Goal: Task Accomplishment & Management: Use online tool/utility

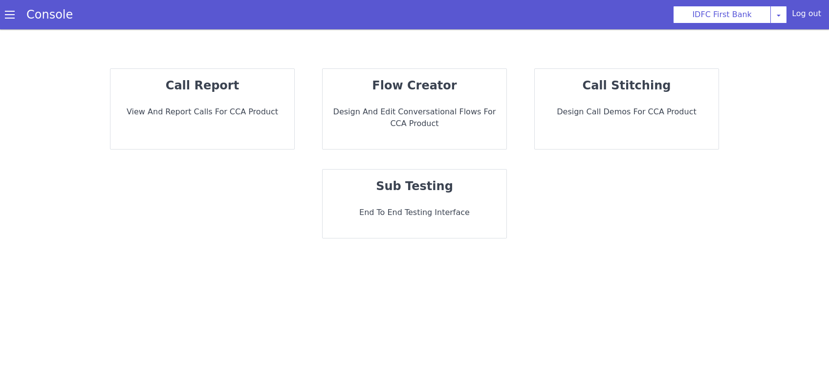
click at [450, 193] on p "sub testing" at bounding box center [415, 186] width 168 height 18
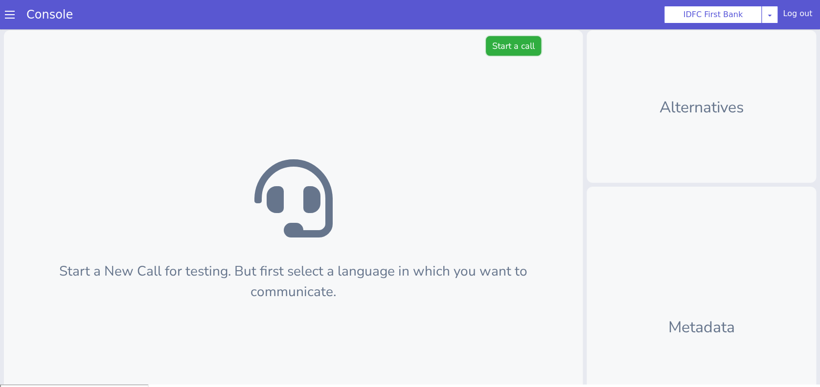
click at [489, 48] on button "Start a call" at bounding box center [513, 46] width 55 height 20
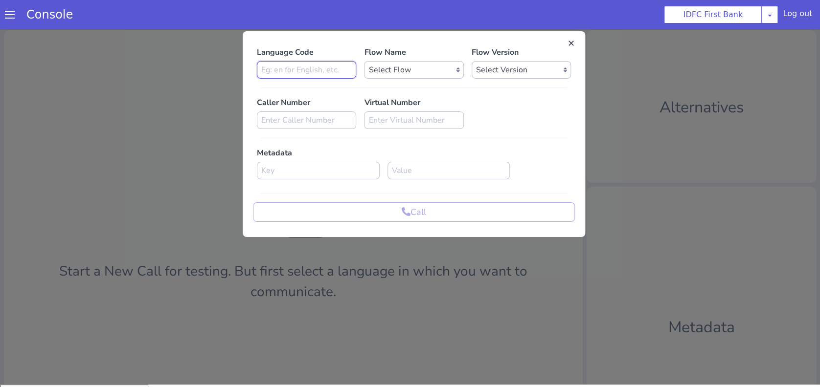
click at [312, 76] on input at bounding box center [306, 70] width 99 height 18
type input "hi"
click at [420, 68] on select "Select Flow IDFC - MEL Flexi Rough work IDFC Test - English SA Funding T+15 Rem…" at bounding box center [413, 70] width 99 height 18
select select "6fe87eb0-a586-4251-a688-f0468a7c2101"
click at [364, 61] on select "Select Flow IDFC - MEL Flexi Rough work IDFC Test - English SA Funding T+15 Rem…" at bounding box center [413, 70] width 99 height 18
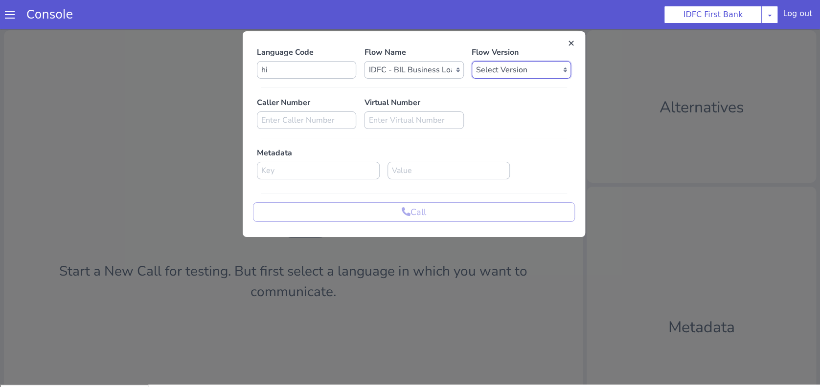
click at [524, 70] on select "Select Version 0.0.35 0.0.34 0.0.33 0.0.32 0.0.31 0.0.30 0.0.29 0.0.28 0.0.27 0…" at bounding box center [520, 70] width 99 height 18
select select "0.0.32"
click at [471, 61] on select "Select Version 0.0.35 0.0.34 0.0.33 0.0.32 0.0.31 0.0.30 0.0.29 0.0.28 0.0.27 0…" at bounding box center [520, 70] width 99 height 18
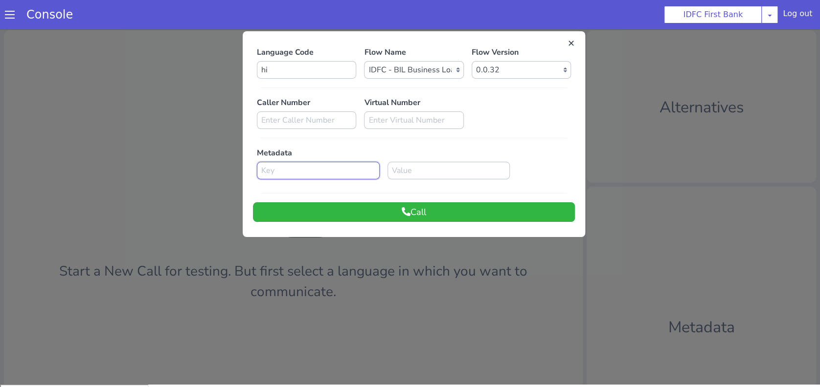
click at [352, 170] on input at bounding box center [318, 171] width 123 height 18
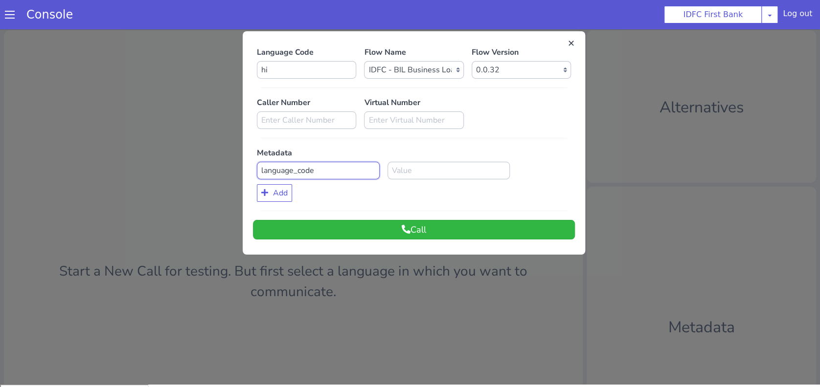
type input "language_code"
click at [409, 173] on input at bounding box center [448, 171] width 123 height 18
type input "hi"
click at [409, 232] on button "Call" at bounding box center [414, 230] width 322 height 20
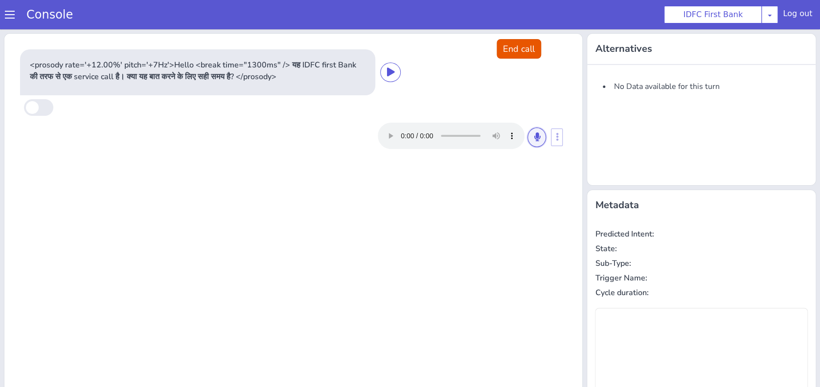
click at [533, 140] on button at bounding box center [536, 138] width 19 height 20
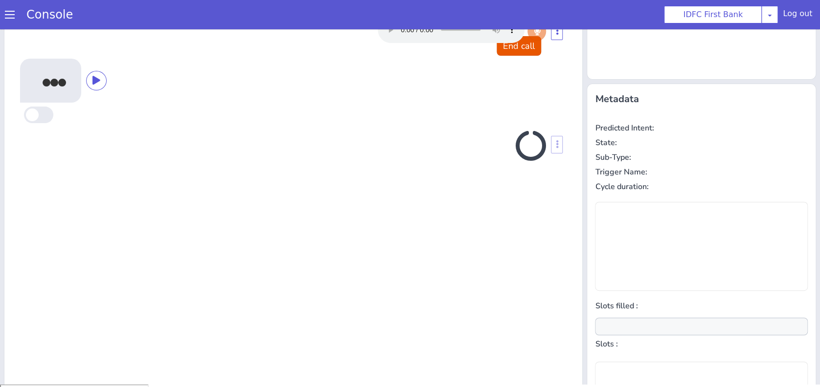
scroll to position [111, 0]
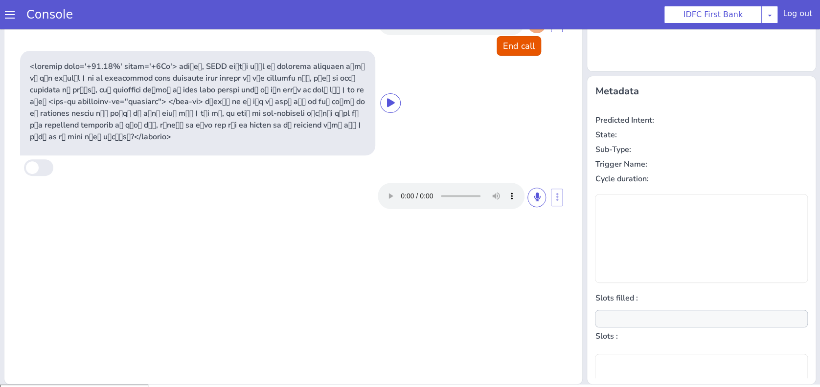
type input "null"
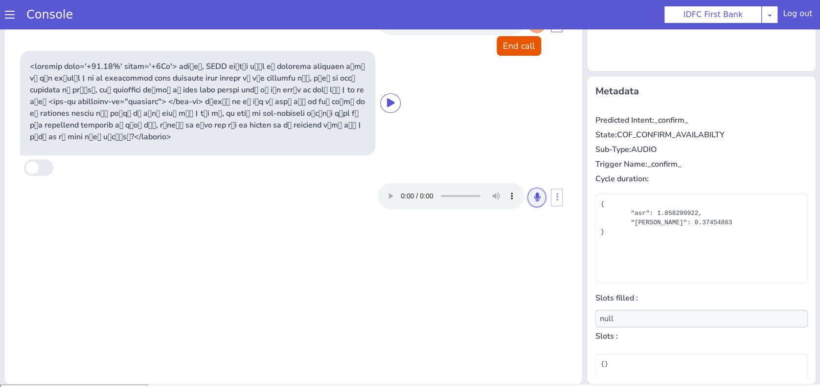
click at [533, 199] on icon at bounding box center [536, 197] width 6 height 9
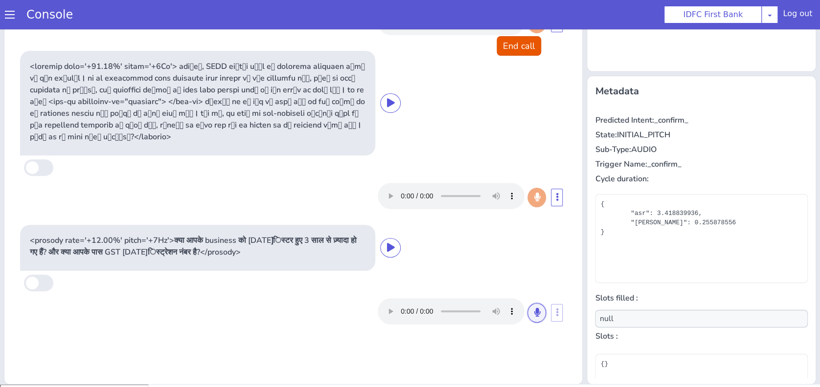
click at [527, 316] on button at bounding box center [536, 313] width 19 height 20
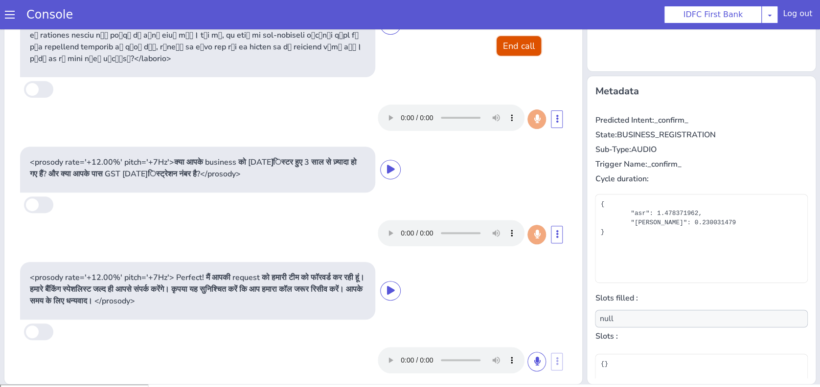
click at [510, 48] on button "End call" at bounding box center [518, 46] width 44 height 20
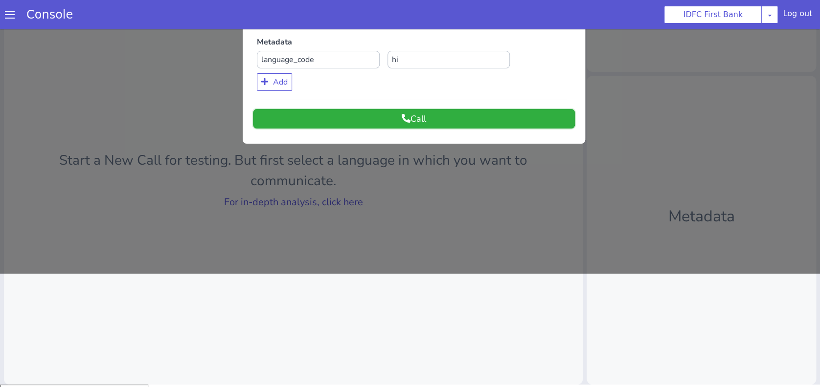
click at [506, 125] on button "Call" at bounding box center [414, 119] width 322 height 20
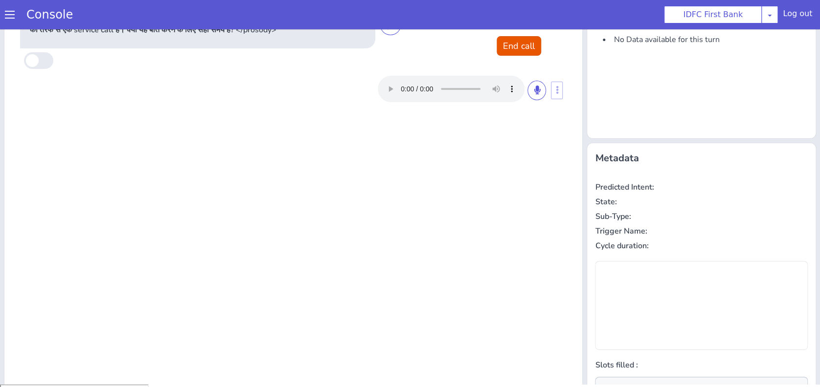
scroll to position [0, 0]
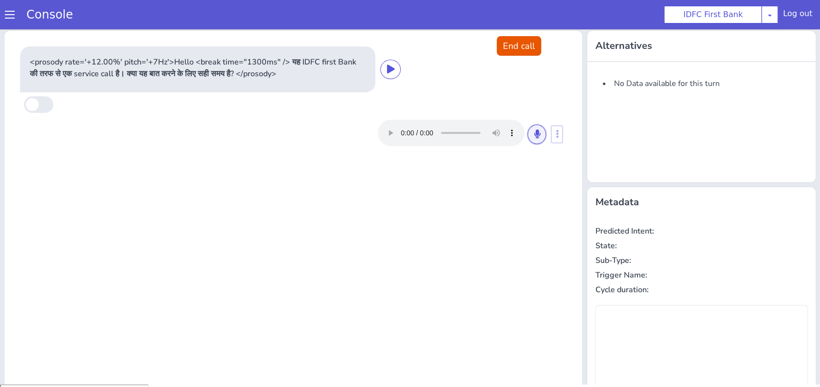
click at [527, 135] on button at bounding box center [536, 135] width 19 height 20
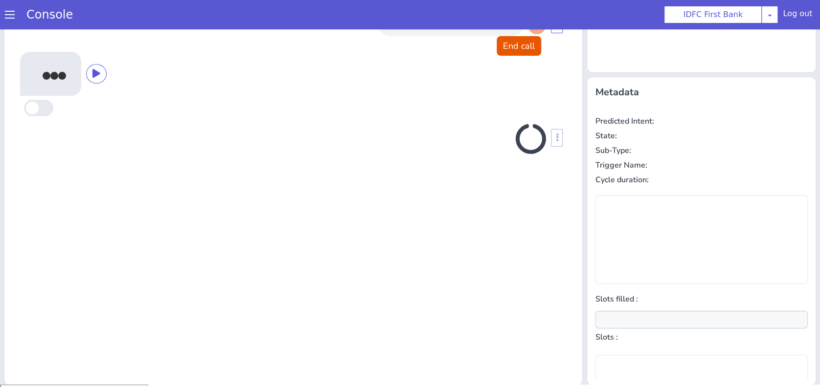
scroll to position [111, 0]
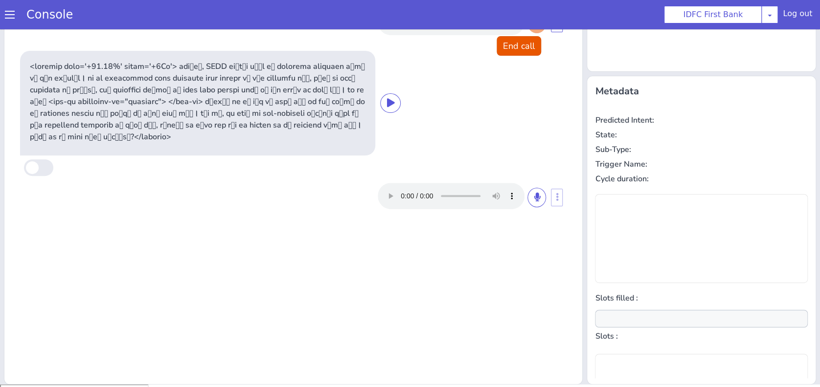
type input "null"
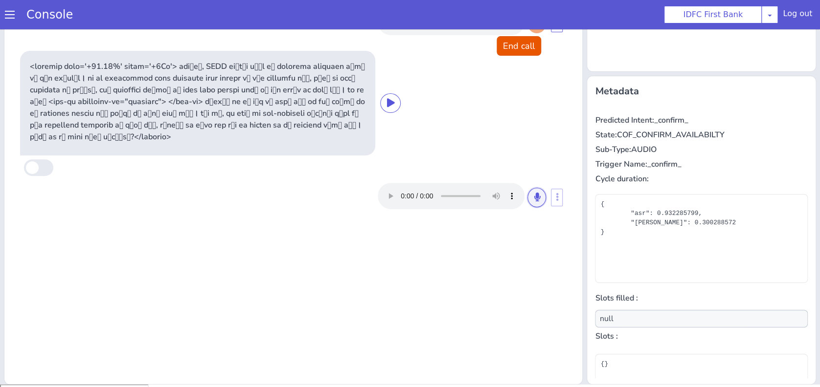
click at [533, 201] on button at bounding box center [536, 198] width 19 height 20
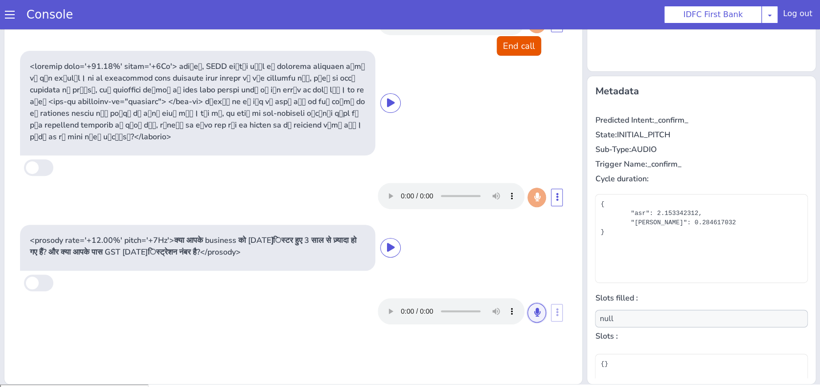
click at [534, 309] on button at bounding box center [536, 313] width 19 height 20
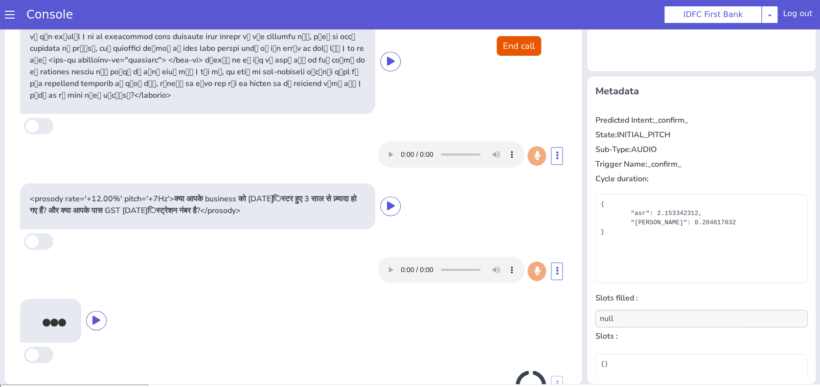
scroll to position [78, 0]
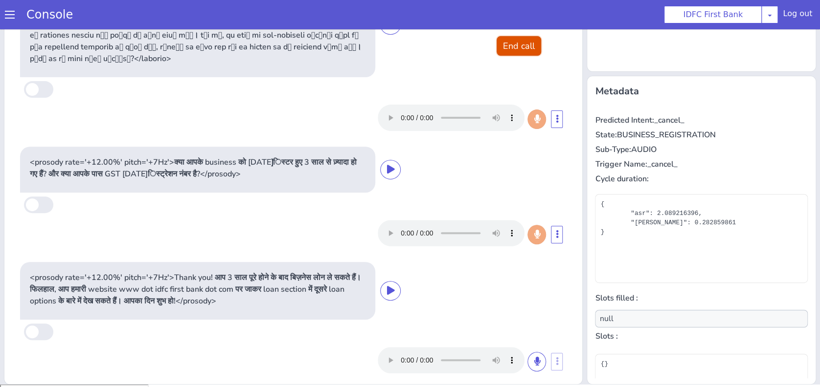
click at [497, 44] on button "End call" at bounding box center [518, 46] width 44 height 20
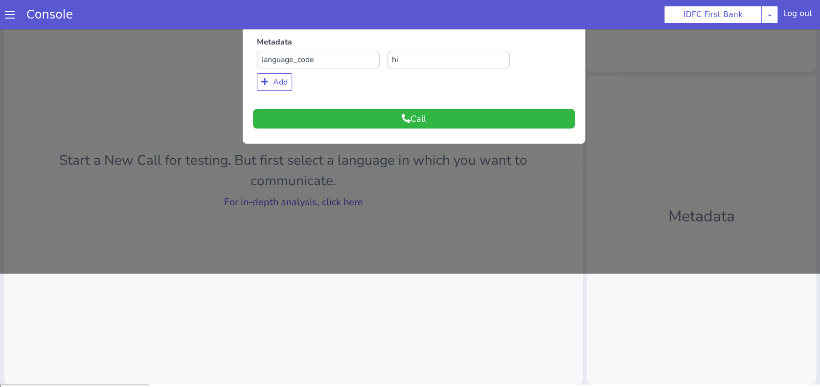
click at [321, 197] on div at bounding box center [410, 94] width 820 height 358
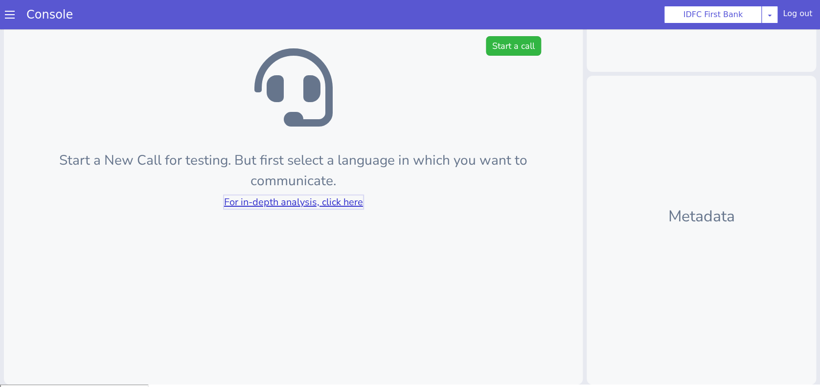
click at [321, 197] on link "For in-depth analysis, click here" at bounding box center [293, 202] width 139 height 13
click at [515, 48] on button "Start a call" at bounding box center [513, 46] width 55 height 20
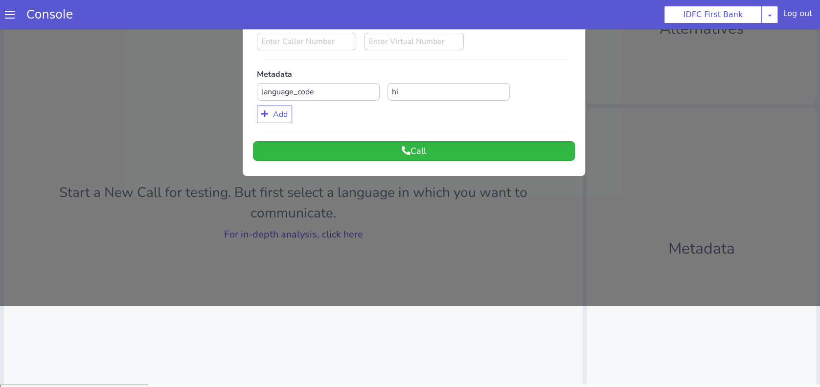
scroll to position [0, 0]
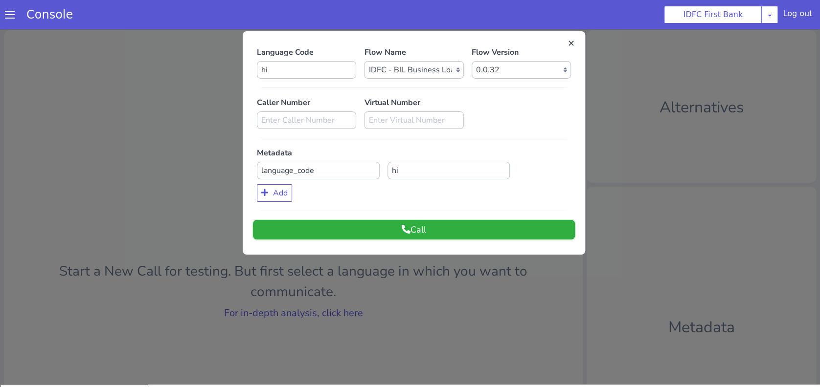
click at [474, 232] on button "Call" at bounding box center [414, 230] width 322 height 20
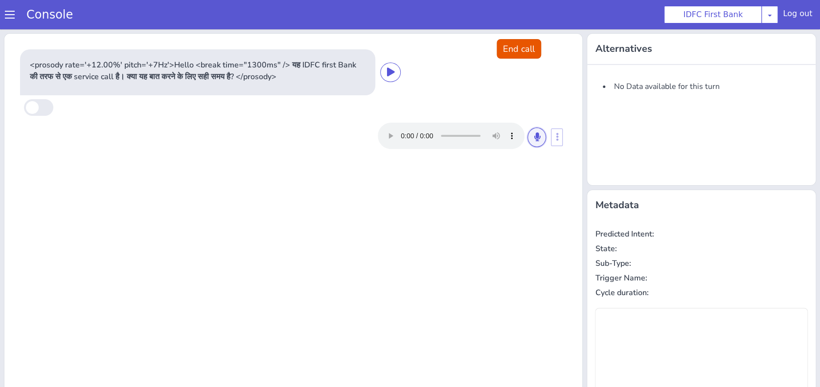
click at [527, 132] on button at bounding box center [536, 138] width 19 height 20
click at [533, 137] on icon at bounding box center [536, 137] width 6 height 9
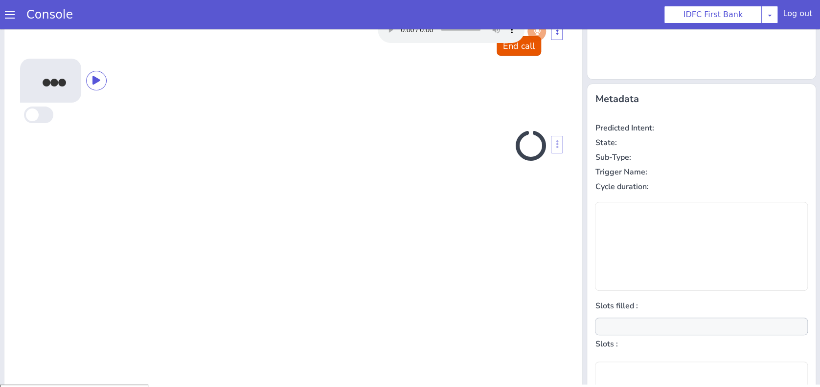
scroll to position [111, 0]
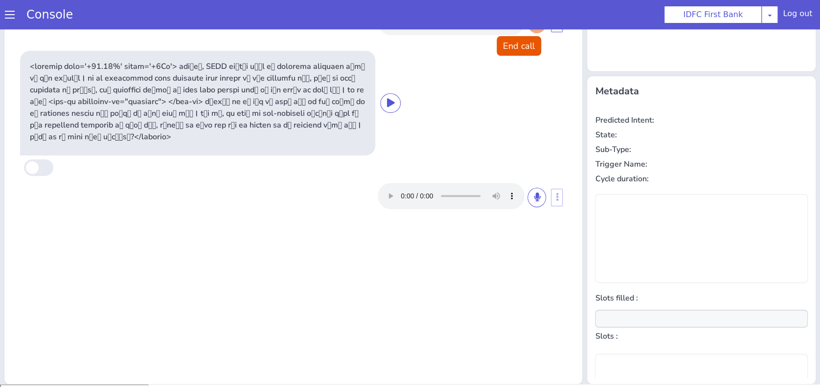
type input "null"
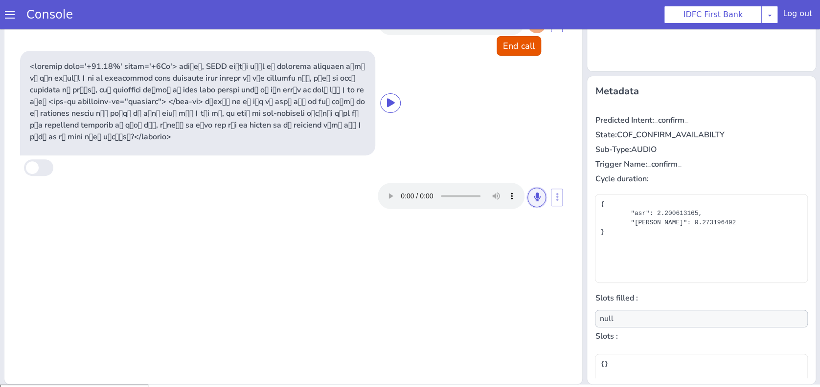
click at [535, 189] on button at bounding box center [536, 198] width 19 height 20
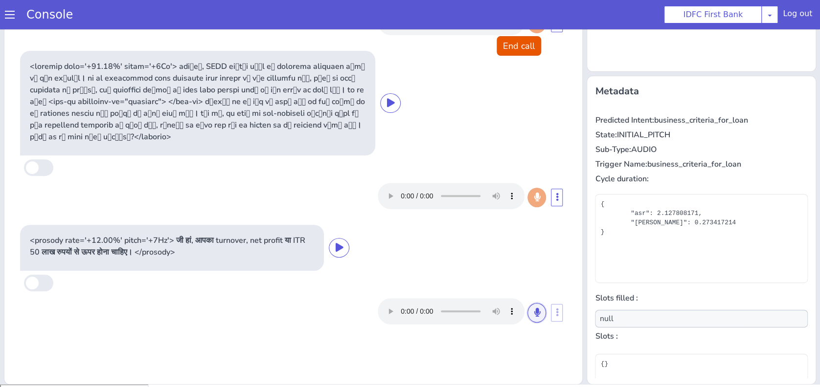
click at [535, 310] on button at bounding box center [536, 313] width 19 height 20
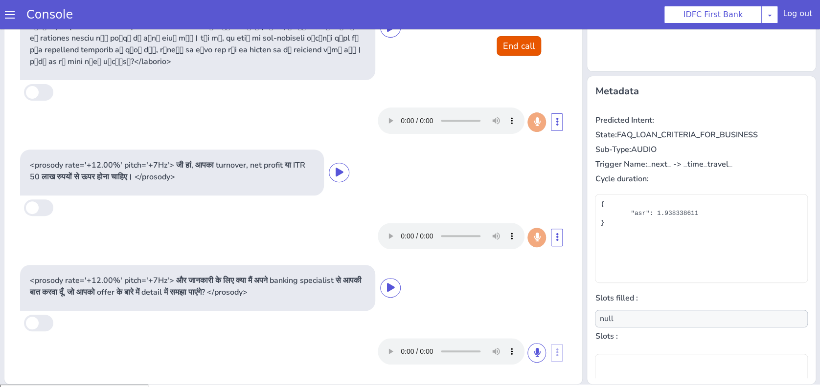
scroll to position [75, 0]
click at [527, 345] on button at bounding box center [536, 354] width 19 height 20
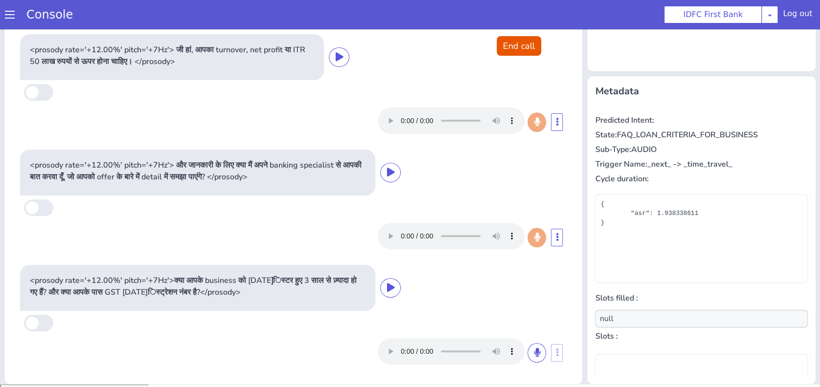
scroll to position [191, 0]
click at [533, 353] on icon at bounding box center [536, 352] width 6 height 9
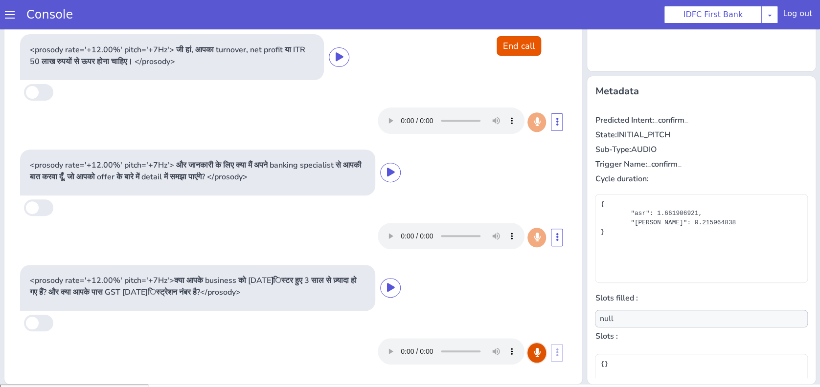
click at [527, 355] on button at bounding box center [536, 353] width 19 height 20
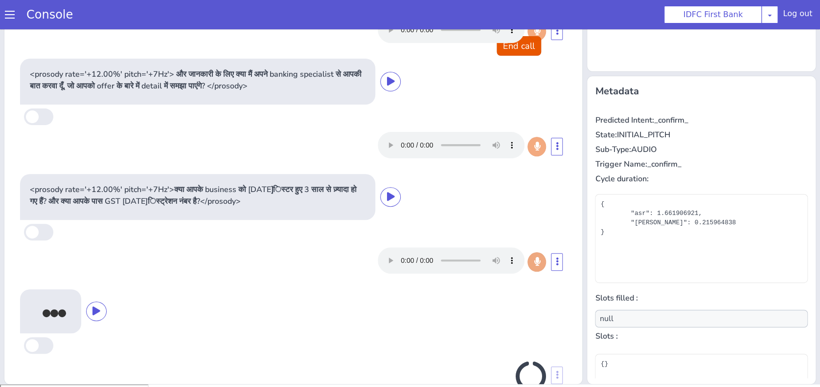
scroll to position [309, 0]
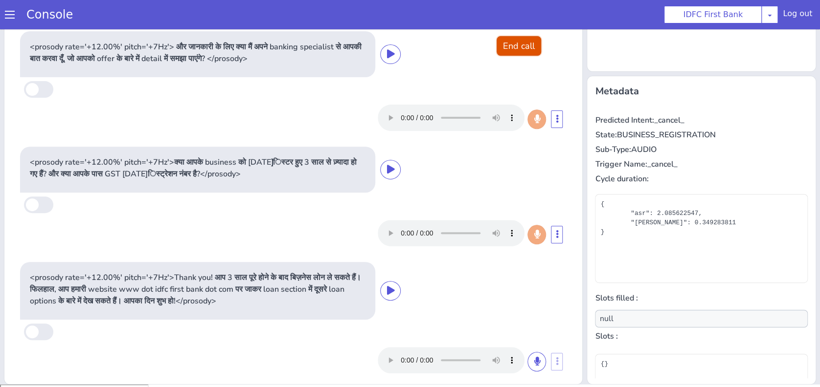
click at [514, 46] on button "End call" at bounding box center [518, 46] width 44 height 20
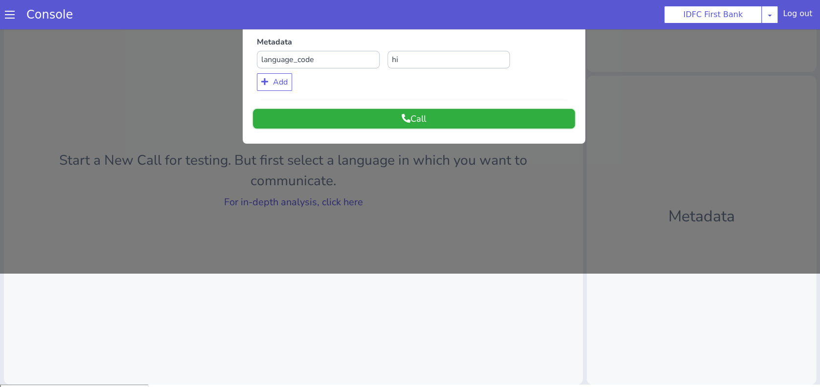
click at [511, 123] on button "Call" at bounding box center [414, 119] width 322 height 20
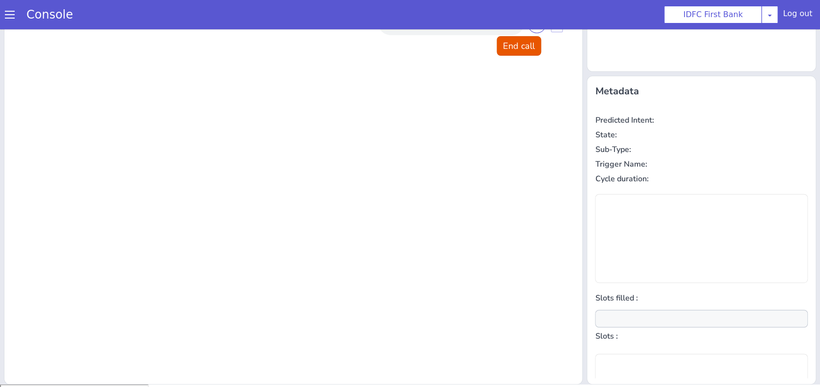
scroll to position [0, 0]
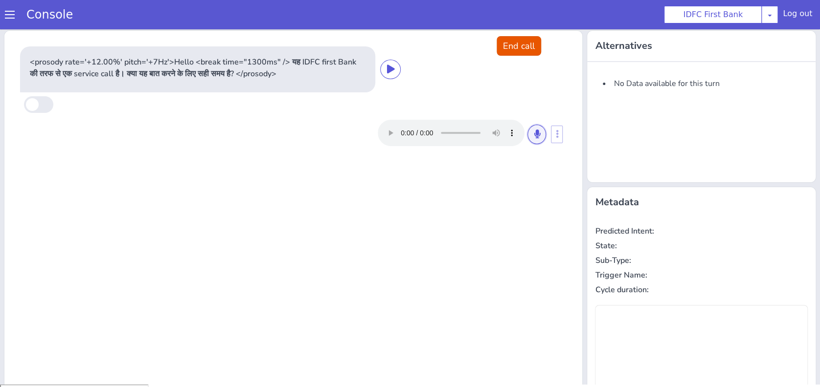
click at [527, 129] on button at bounding box center [536, 135] width 19 height 20
click at [533, 133] on icon at bounding box center [536, 134] width 6 height 9
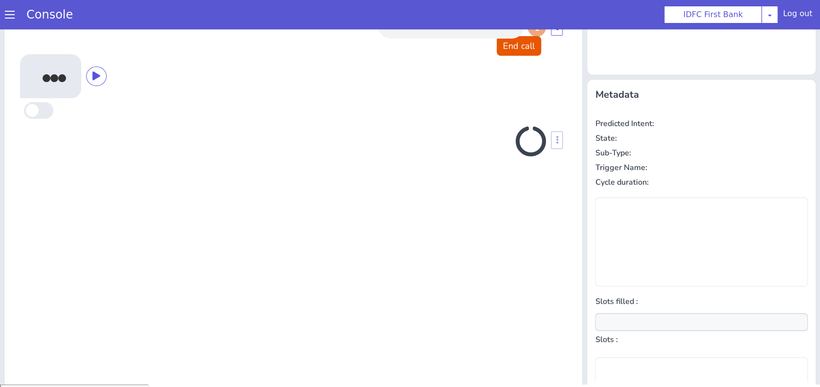
scroll to position [111, 0]
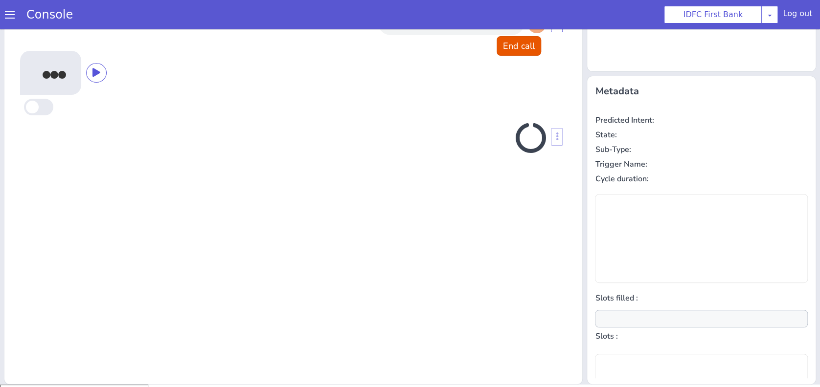
type input "null"
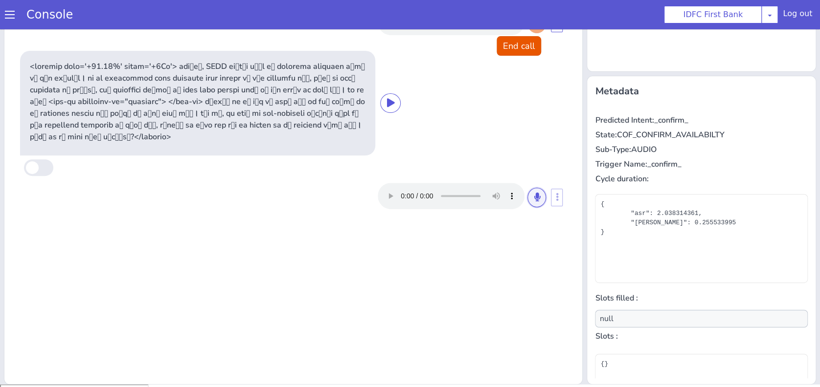
click at [535, 202] on button at bounding box center [536, 198] width 19 height 20
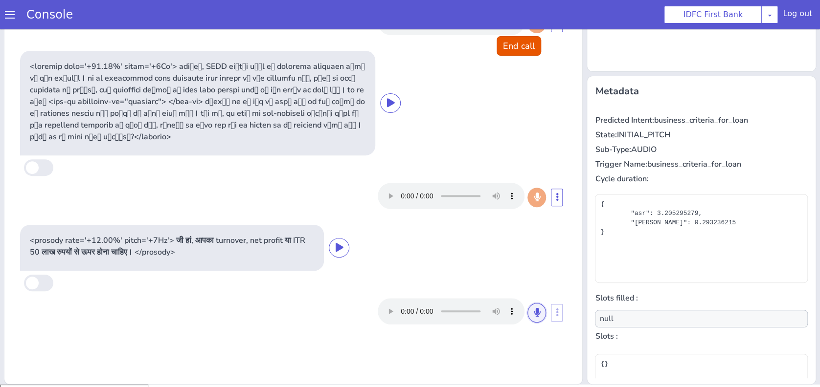
click at [533, 311] on icon at bounding box center [536, 312] width 6 height 9
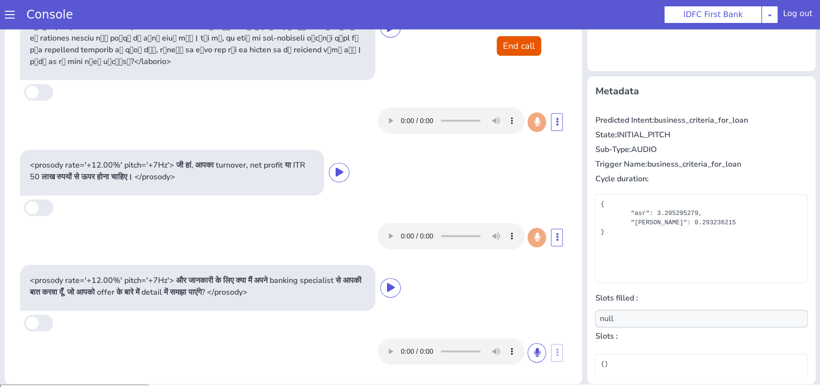
scroll to position [75, 0]
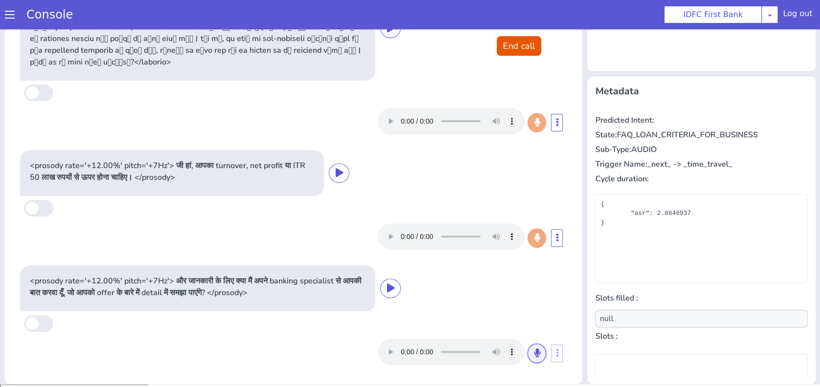
click at [527, 349] on button at bounding box center [536, 354] width 19 height 20
click at [533, 352] on icon at bounding box center [536, 353] width 6 height 9
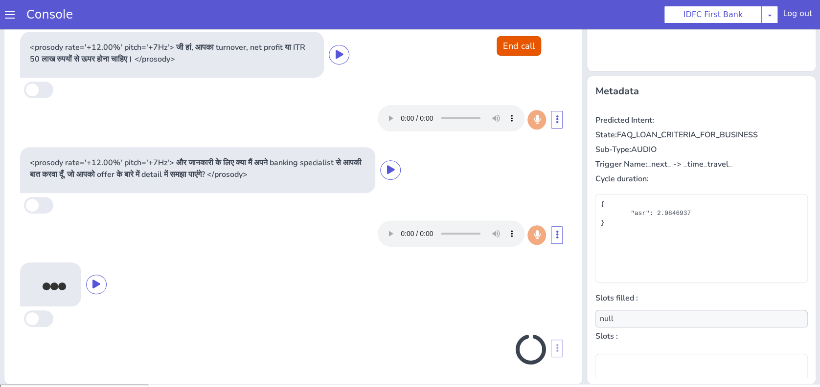
scroll to position [191, 0]
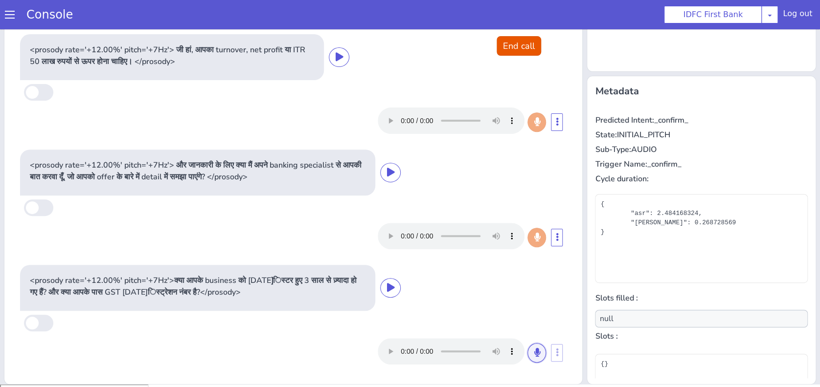
click at [533, 355] on icon at bounding box center [536, 352] width 6 height 9
click at [533, 349] on icon at bounding box center [536, 352] width 6 height 9
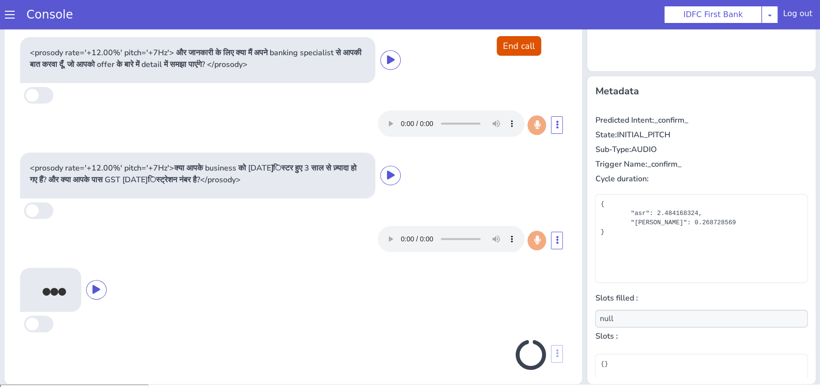
scroll to position [309, 0]
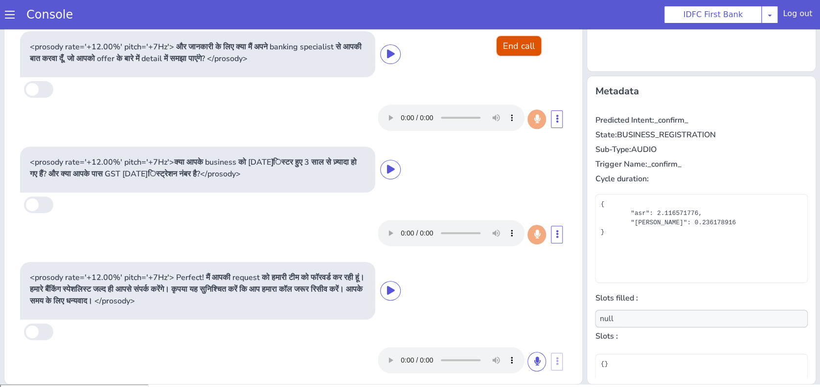
click at [500, 50] on button "End call" at bounding box center [518, 46] width 44 height 20
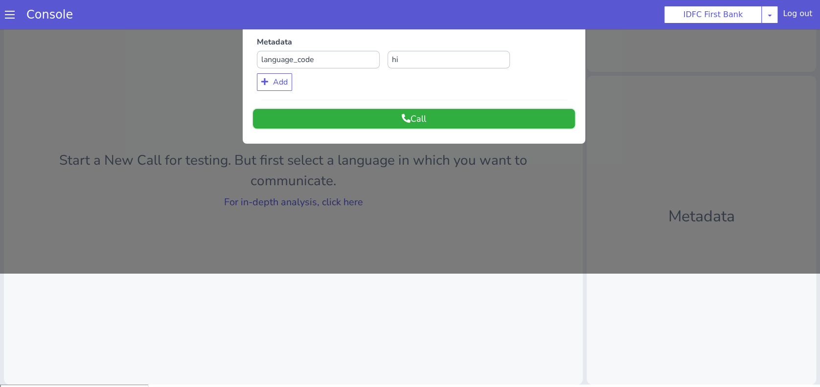
click at [462, 126] on button "Call" at bounding box center [414, 119] width 322 height 20
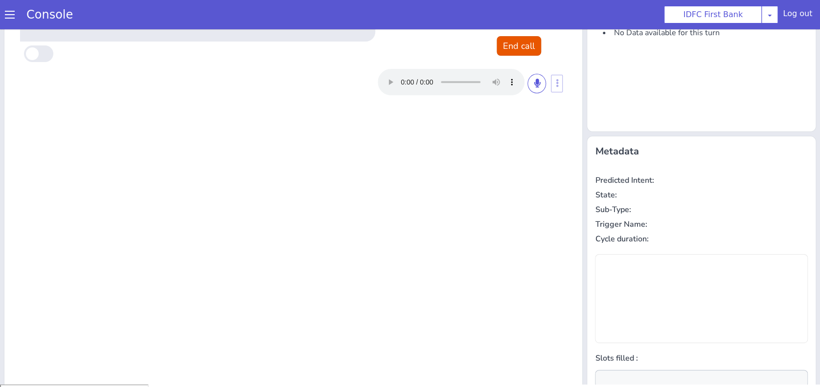
scroll to position [0, 0]
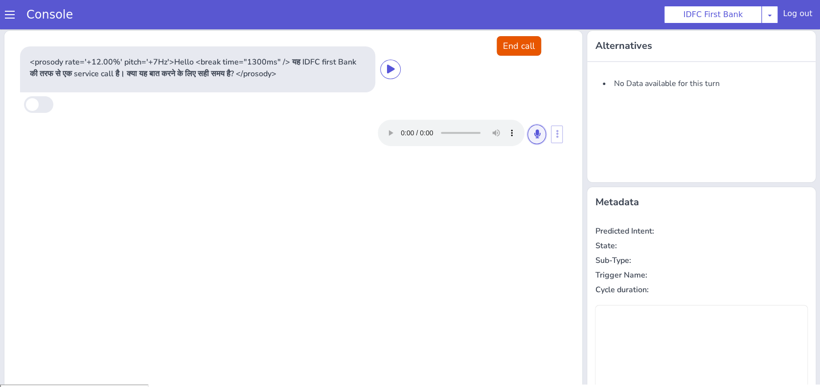
click at [532, 138] on button at bounding box center [536, 135] width 19 height 20
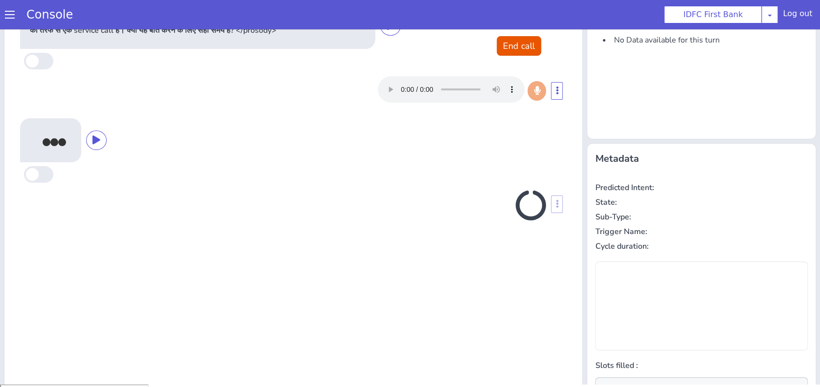
scroll to position [111, 0]
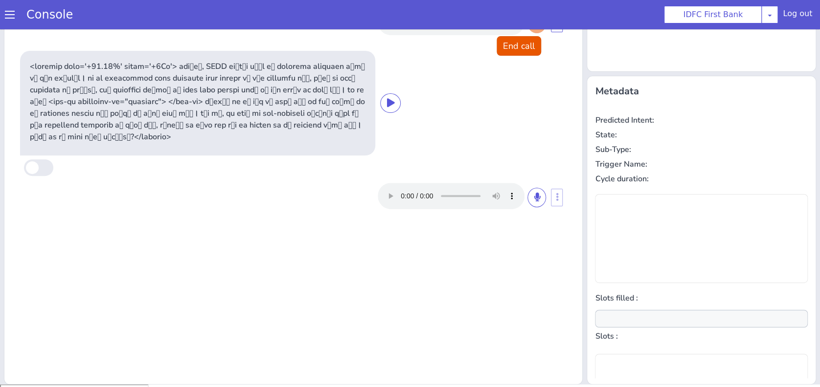
type input "null"
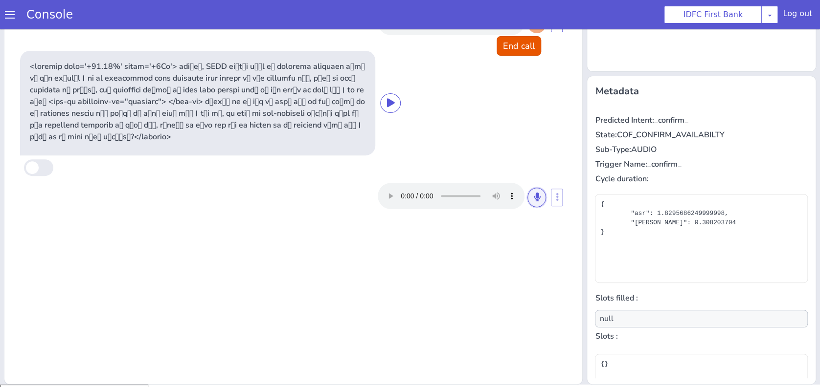
click at [534, 199] on button at bounding box center [536, 198] width 19 height 20
click at [533, 193] on icon at bounding box center [536, 197] width 6 height 9
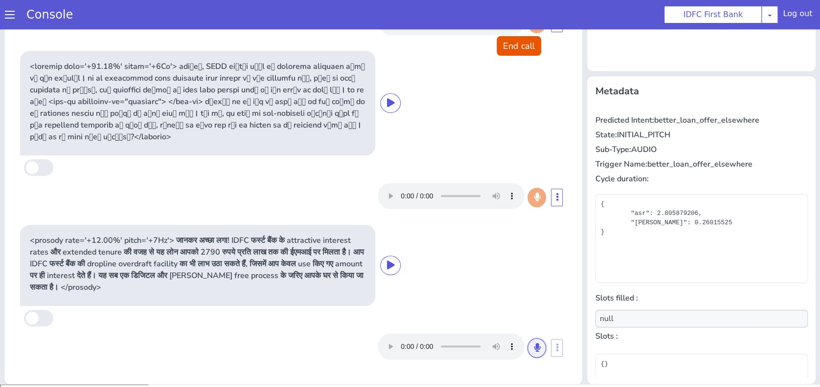
click at [534, 345] on button at bounding box center [536, 348] width 19 height 20
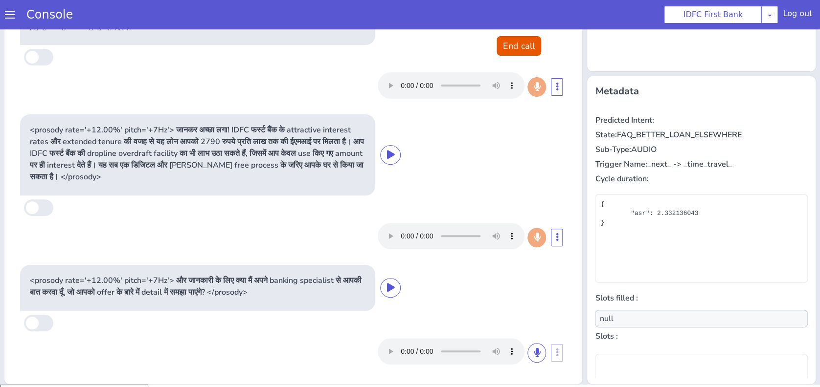
scroll to position [110, 0]
click at [533, 356] on icon at bounding box center [536, 353] width 6 height 9
click at [533, 351] on icon at bounding box center [536, 353] width 6 height 9
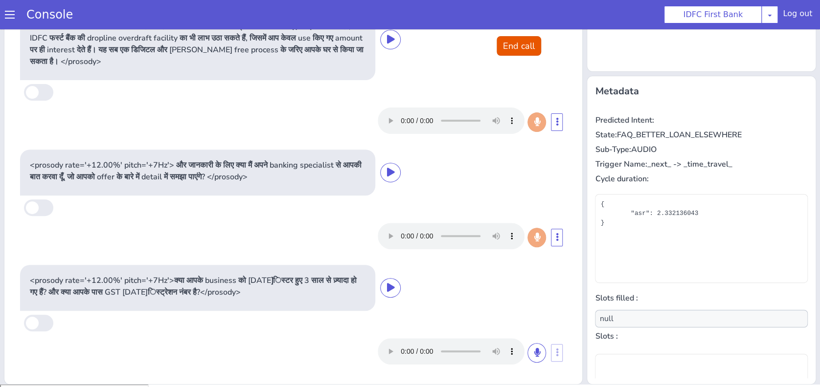
scroll to position [226, 0]
click at [499, 261] on div "<prosody rate='+12.00%' pitch='+7Hz'>क्या आपके business को रजिस्टर हुए 3 साल से…" at bounding box center [293, 316] width 554 height 111
click at [527, 357] on button at bounding box center [536, 353] width 19 height 20
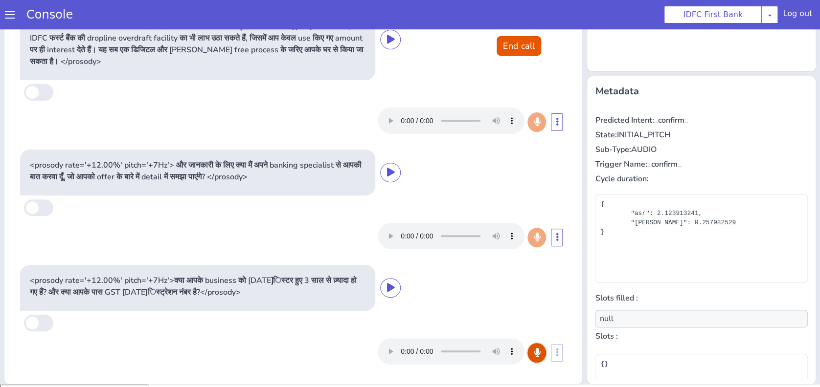
click at [533, 355] on icon at bounding box center [536, 352] width 6 height 9
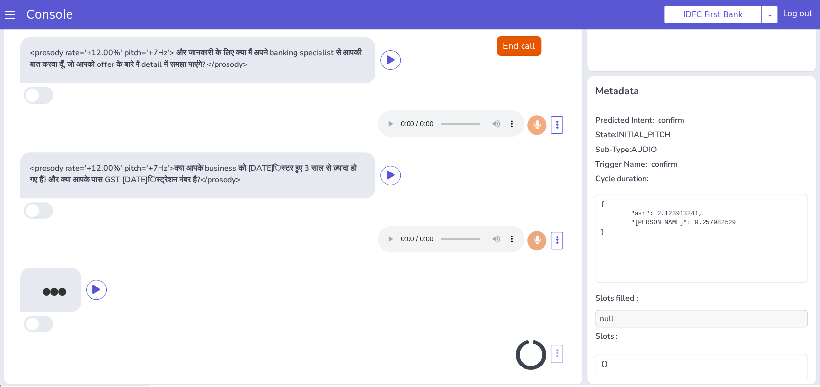
scroll to position [344, 0]
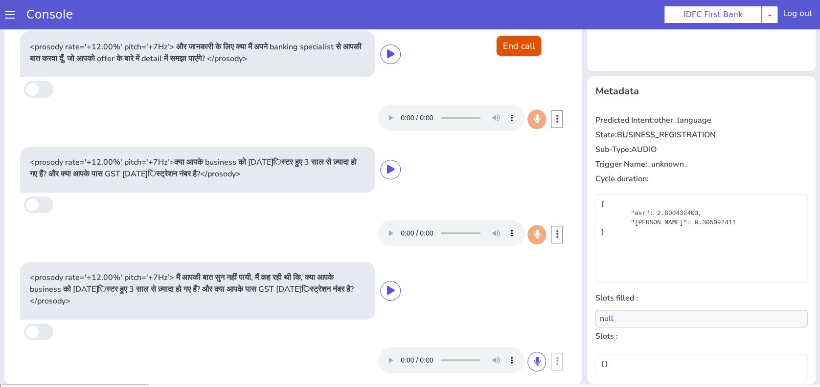
click at [505, 48] on button "End call" at bounding box center [518, 46] width 44 height 20
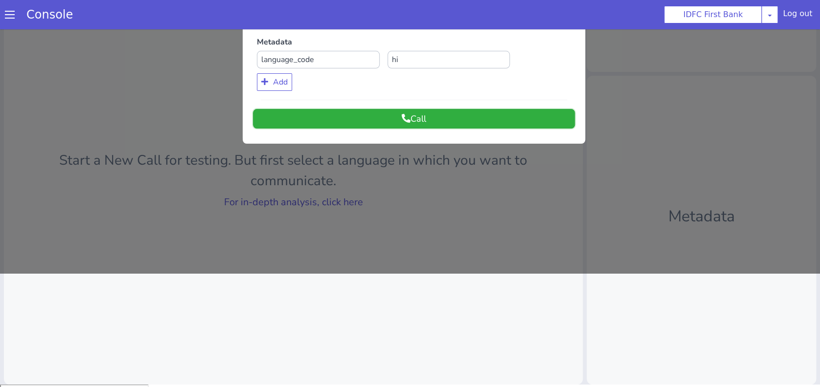
click at [523, 124] on button "Call" at bounding box center [414, 119] width 322 height 20
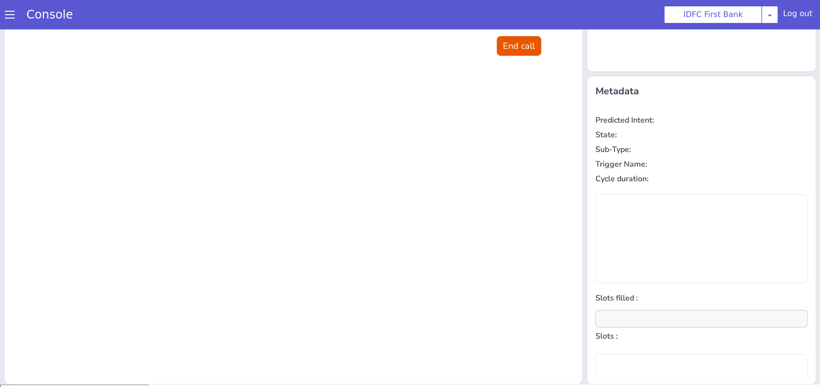
scroll to position [0, 0]
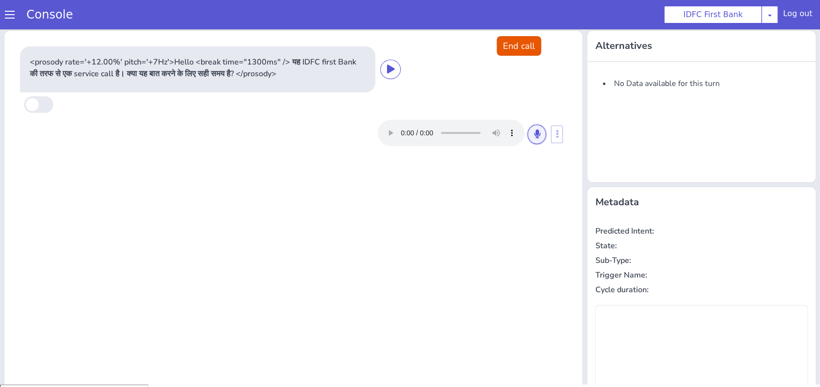
click at [533, 137] on icon at bounding box center [536, 134] width 6 height 9
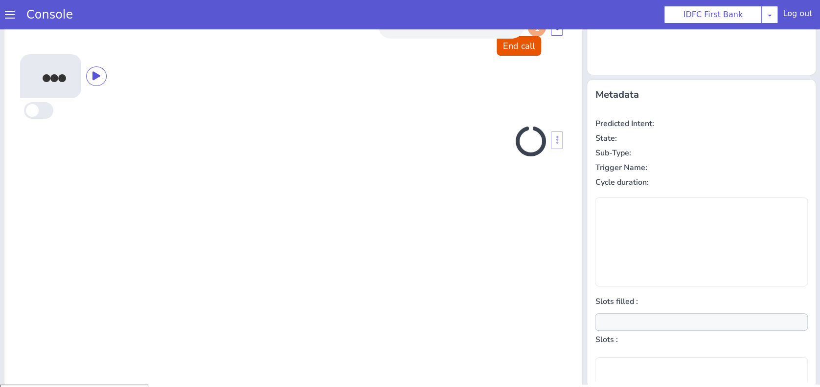
scroll to position [111, 0]
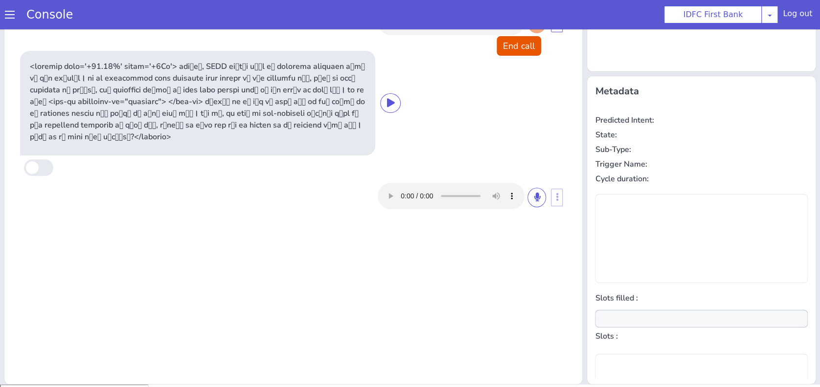
type input "null"
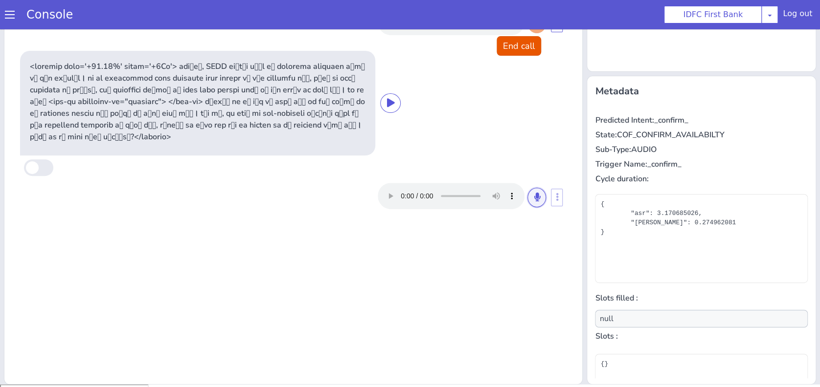
click at [532, 194] on button at bounding box center [536, 198] width 19 height 20
click at [533, 193] on icon at bounding box center [536, 197] width 6 height 9
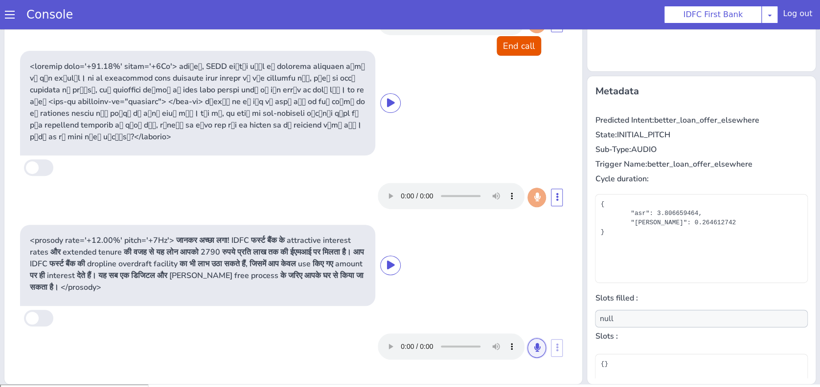
click at [533, 347] on icon at bounding box center [536, 347] width 6 height 9
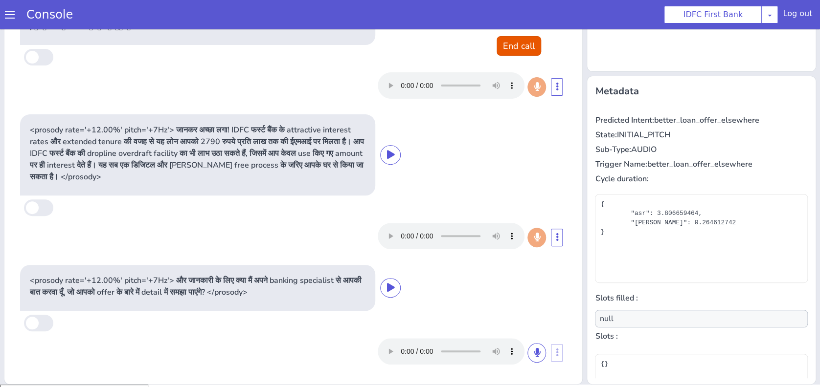
scroll to position [110, 0]
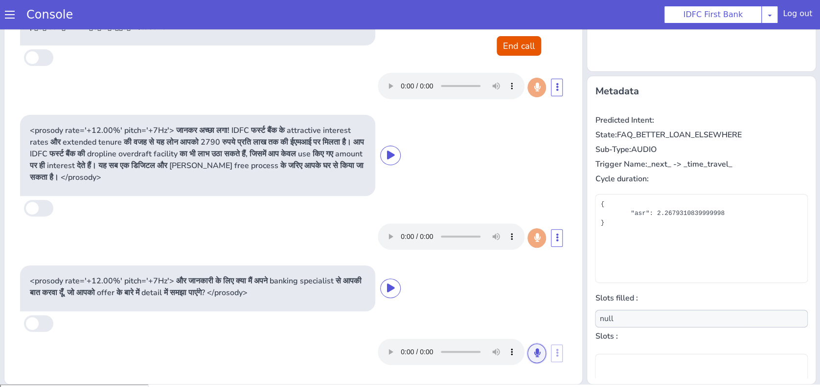
click at [527, 357] on button at bounding box center [536, 354] width 19 height 20
click at [518, 337] on div at bounding box center [293, 352] width 546 height 34
click at [533, 352] on icon at bounding box center [536, 353] width 6 height 9
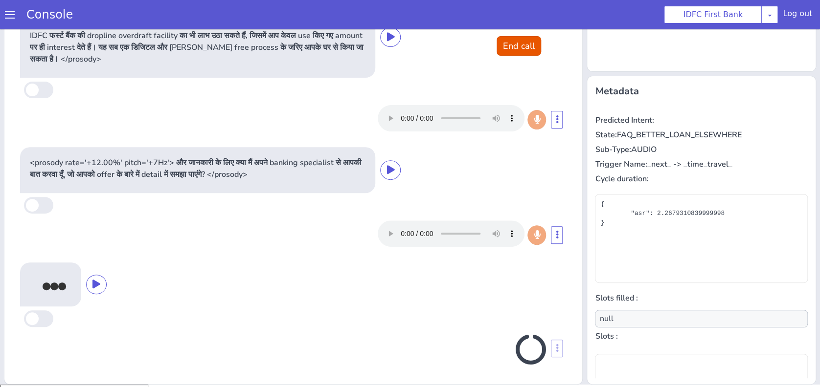
scroll to position [226, 0]
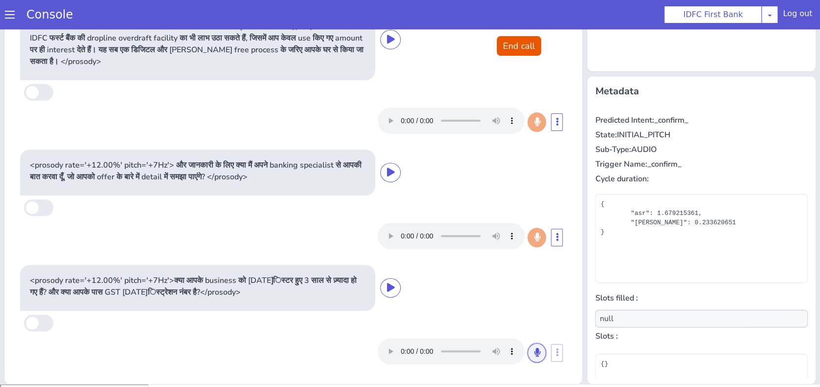
click at [527, 355] on button at bounding box center [536, 353] width 19 height 20
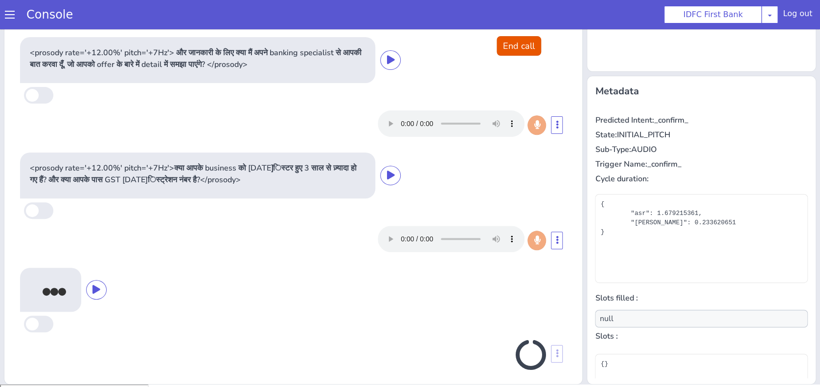
scroll to position [344, 0]
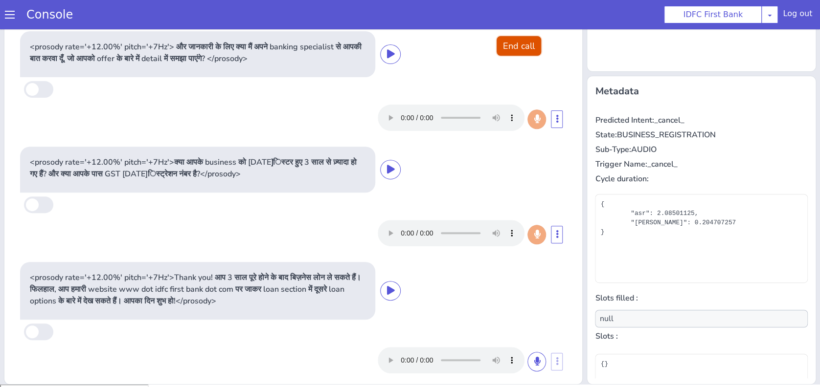
click at [518, 46] on button "End call" at bounding box center [518, 46] width 44 height 20
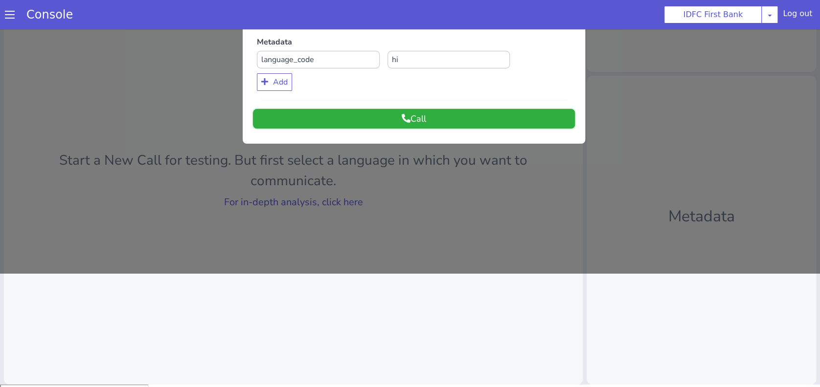
click at [511, 124] on button "Call" at bounding box center [414, 119] width 322 height 20
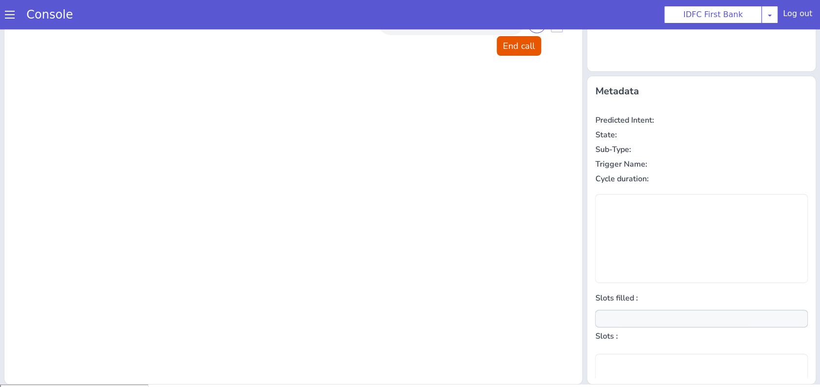
scroll to position [0, 0]
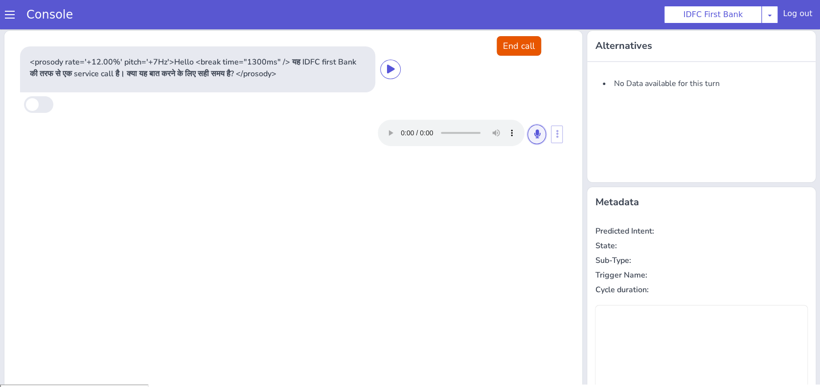
click at [535, 134] on button at bounding box center [536, 135] width 19 height 20
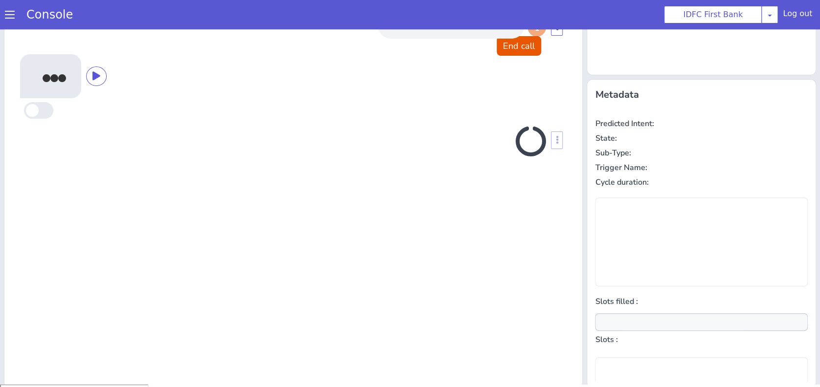
scroll to position [111, 0]
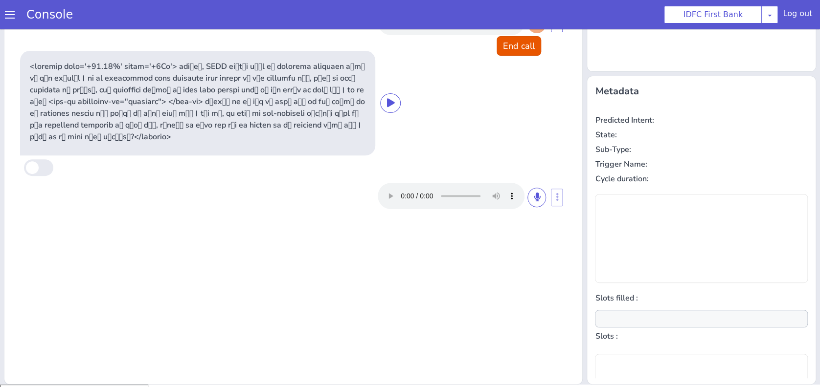
type input "null"
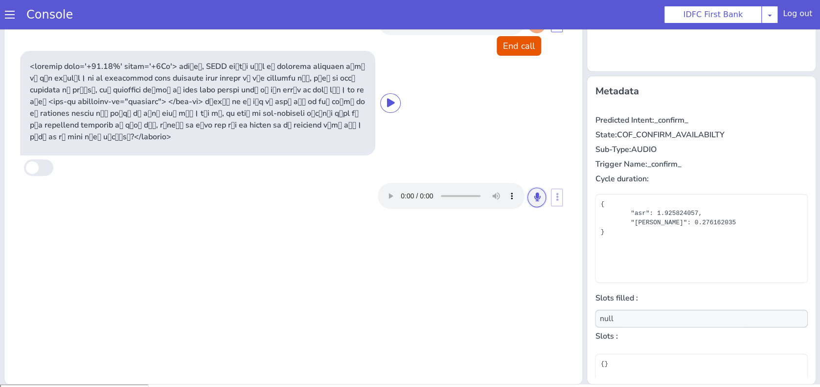
click at [534, 200] on button at bounding box center [536, 198] width 19 height 20
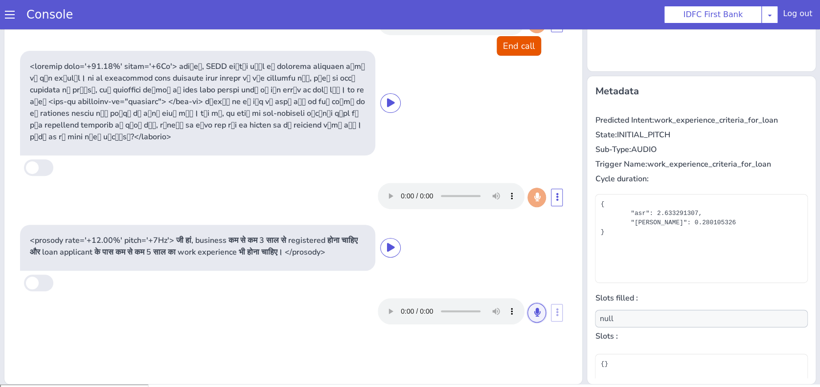
click at [533, 317] on icon at bounding box center [536, 312] width 6 height 9
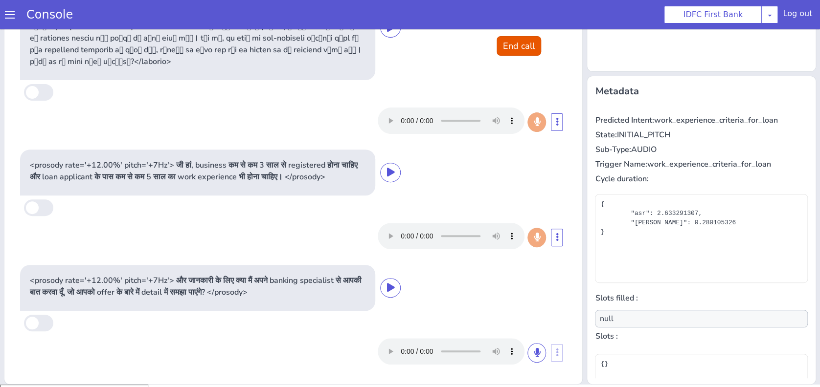
scroll to position [87, 0]
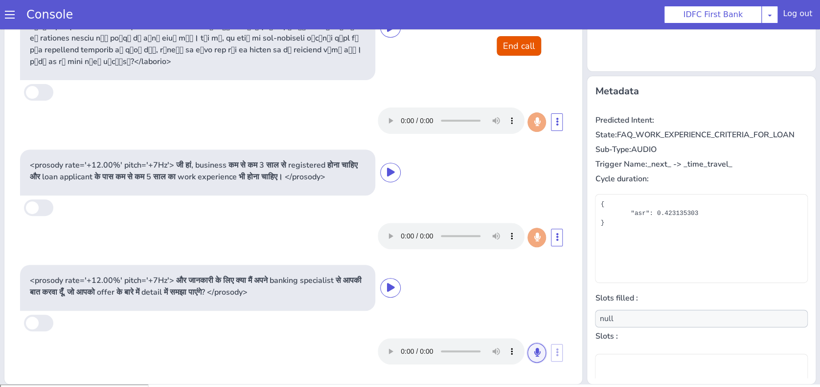
click at [527, 351] on button at bounding box center [536, 353] width 19 height 20
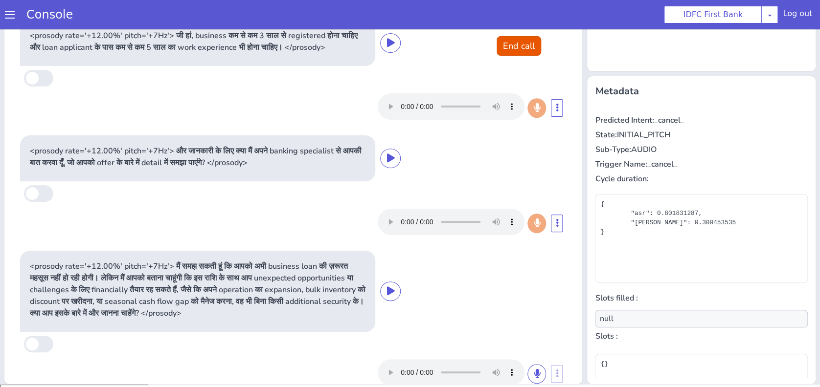
scroll to position [249, 0]
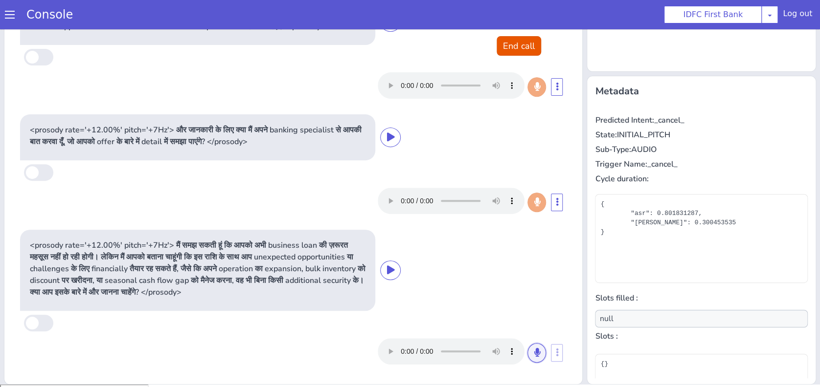
click at [527, 357] on button at bounding box center [536, 353] width 19 height 20
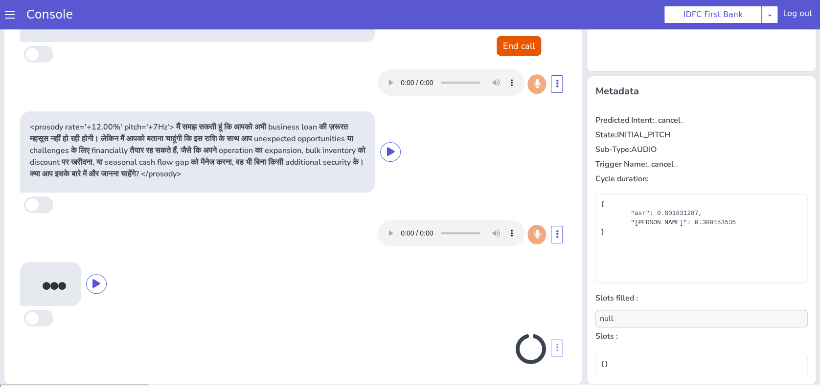
scroll to position [368, 0]
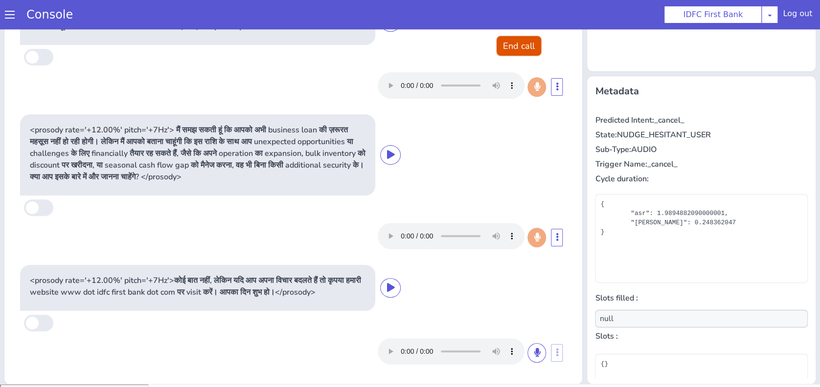
click at [508, 50] on button "End call" at bounding box center [518, 46] width 44 height 20
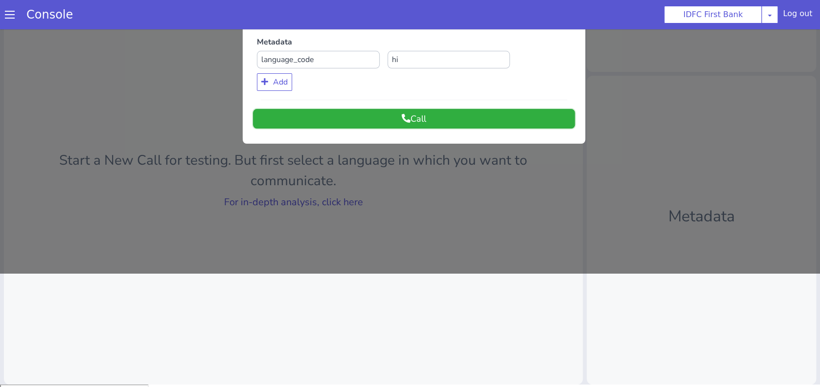
click at [445, 127] on button "Call" at bounding box center [414, 119] width 322 height 20
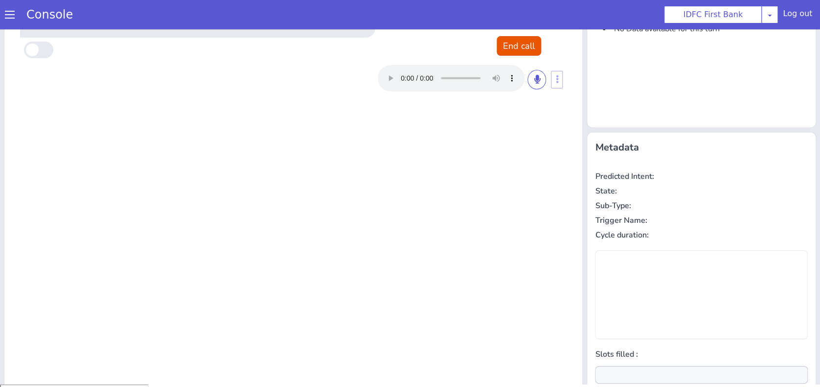
scroll to position [0, 0]
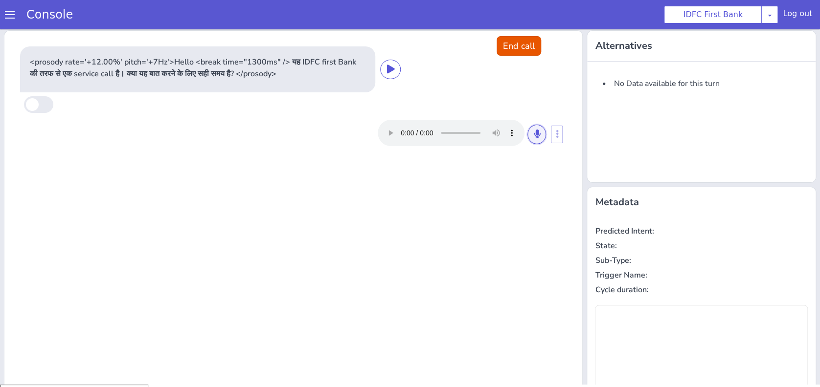
click at [533, 134] on icon at bounding box center [536, 134] width 6 height 9
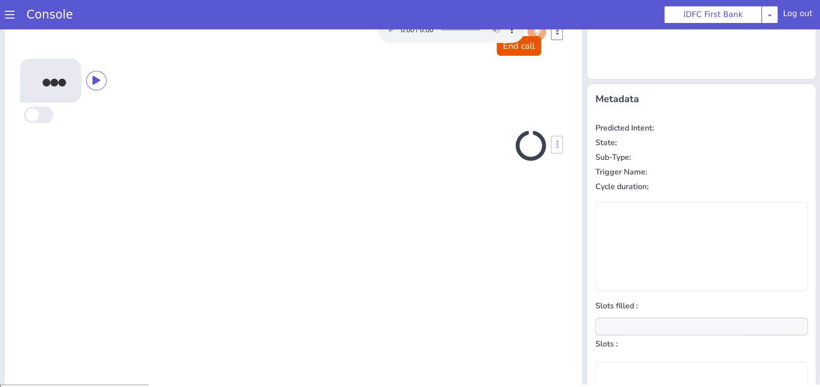
scroll to position [111, 0]
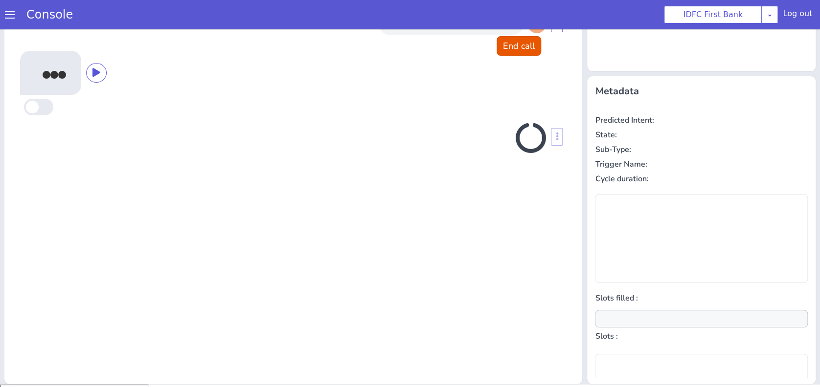
type input "null"
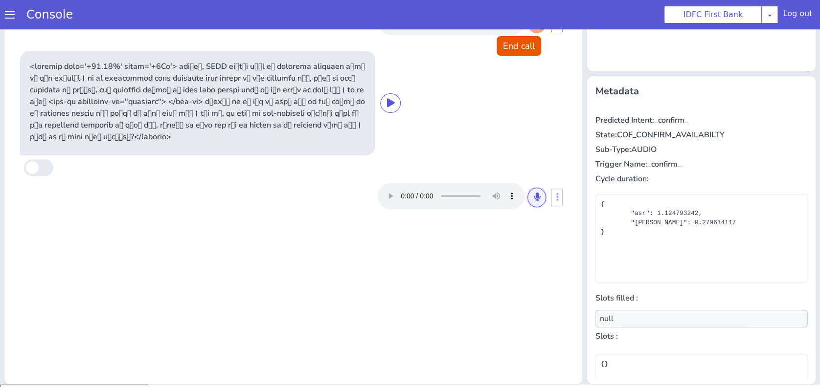
click at [533, 195] on icon at bounding box center [536, 197] width 6 height 9
click at [533, 196] on icon at bounding box center [536, 197] width 6 height 9
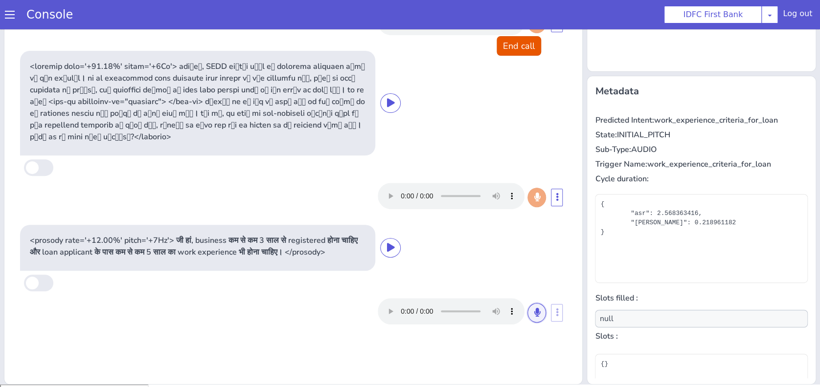
click at [533, 317] on icon at bounding box center [536, 312] width 6 height 9
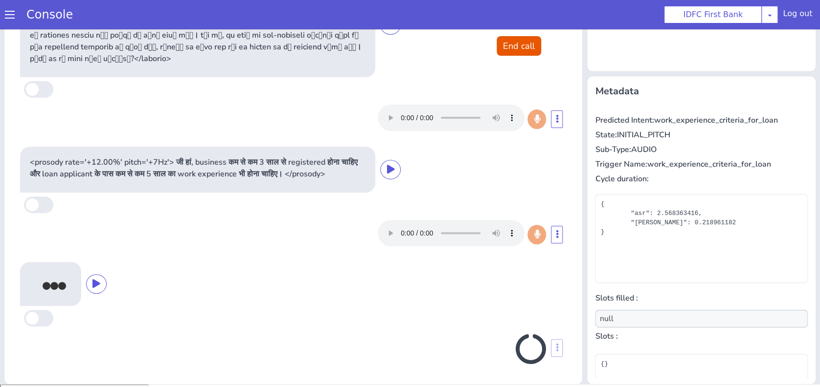
scroll to position [87, 0]
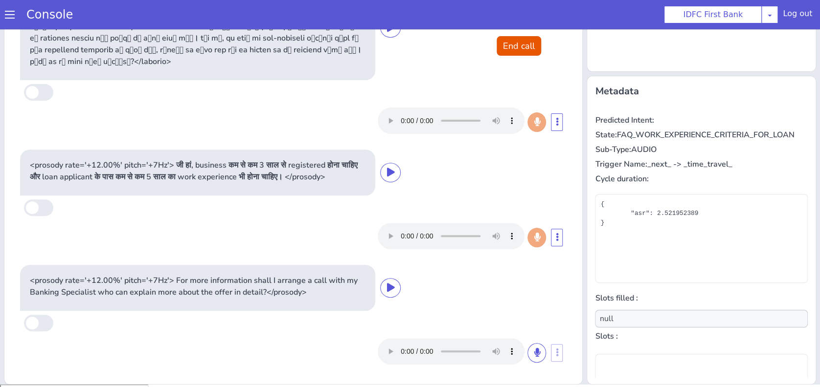
click at [509, 354] on div at bounding box center [461, 351] width 168 height 26
click at [527, 352] on button at bounding box center [536, 353] width 19 height 20
click at [533, 349] on icon at bounding box center [536, 352] width 6 height 9
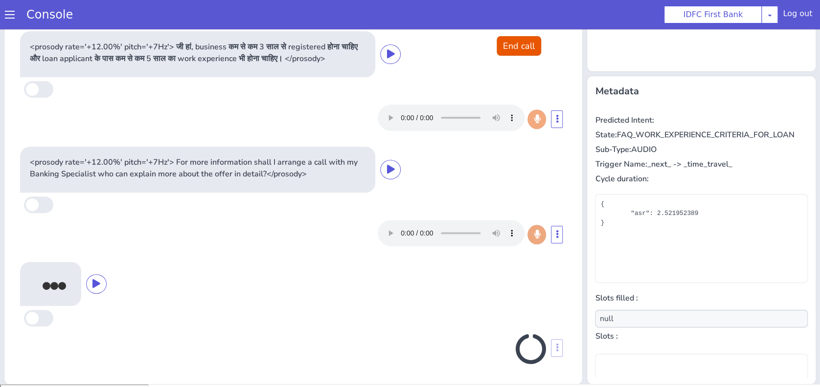
scroll to position [205, 0]
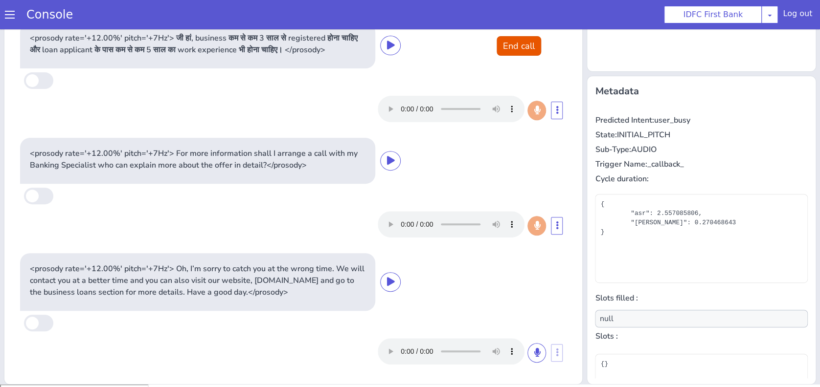
click at [536, 52] on div "<prosody rate='+12.00%' pitch='+7Hz'> जी हां, business कम से कम 3 साल से regist…" at bounding box center [293, 45] width 546 height 46
click at [529, 43] on button "End call" at bounding box center [518, 46] width 44 height 20
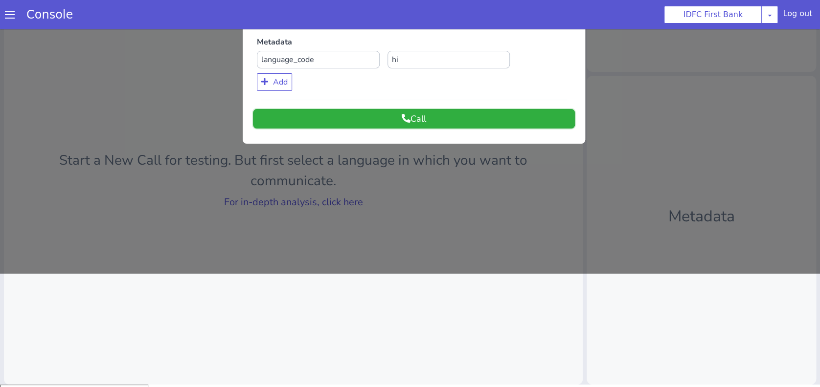
click at [481, 119] on button "Call" at bounding box center [414, 119] width 322 height 20
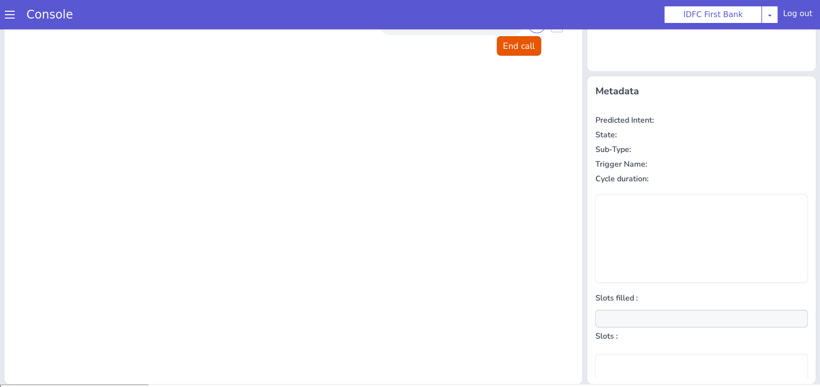
scroll to position [0, 0]
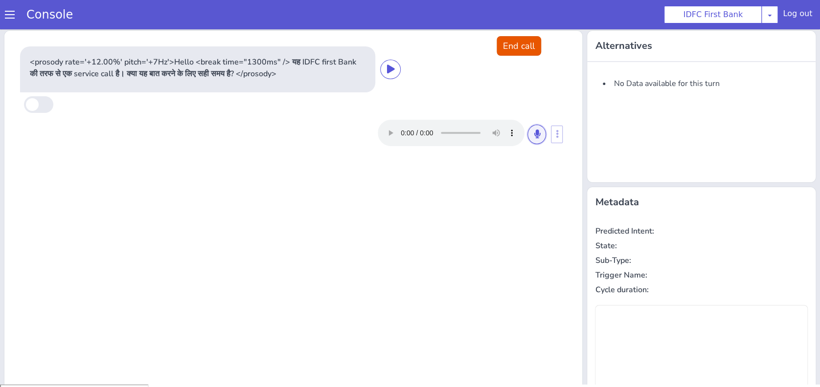
click at [533, 130] on icon at bounding box center [536, 134] width 6 height 9
click at [529, 129] on button at bounding box center [536, 135] width 19 height 20
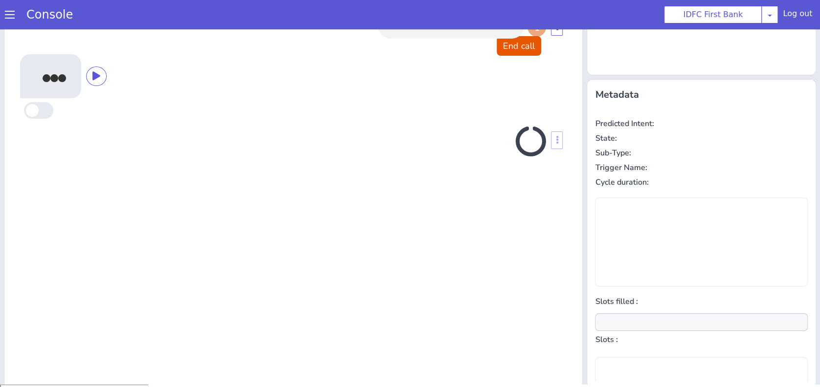
scroll to position [111, 0]
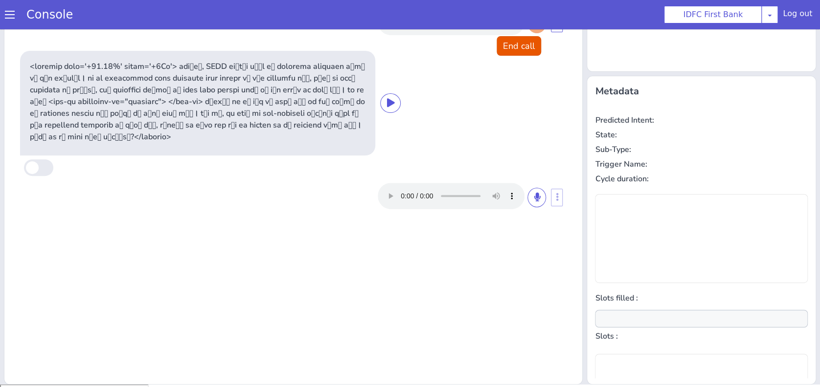
type input "null"
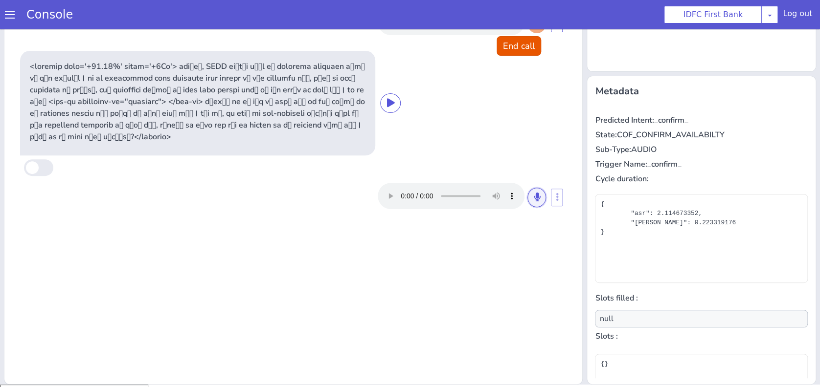
click at [533, 197] on icon at bounding box center [536, 197] width 6 height 9
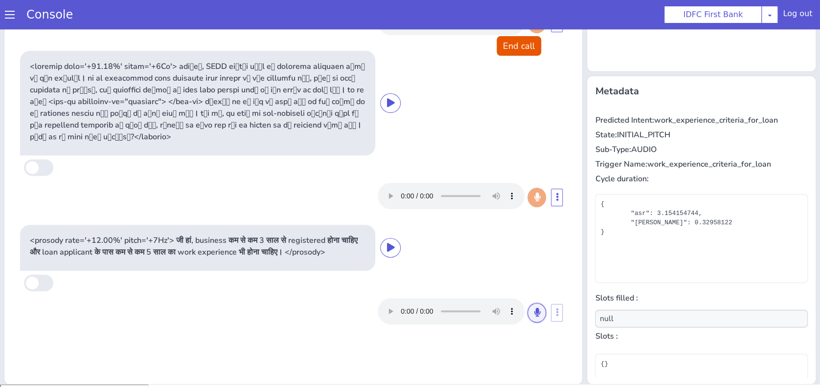
click at [528, 323] on button at bounding box center [536, 313] width 19 height 20
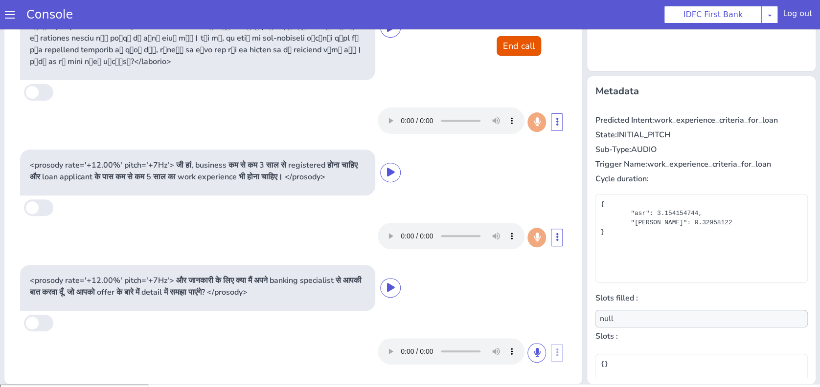
scroll to position [87, 0]
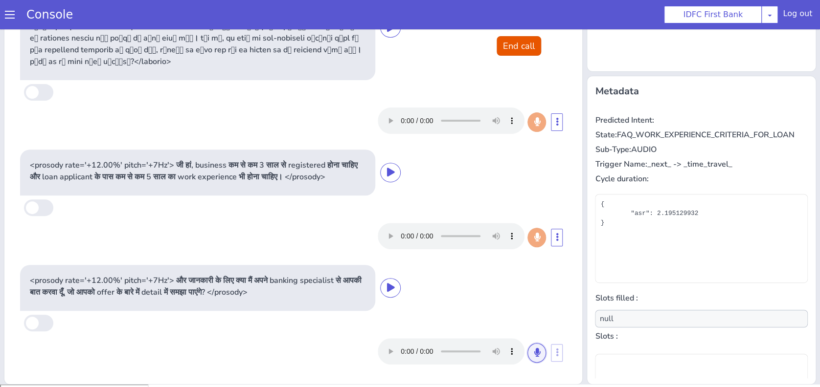
click at [533, 357] on icon at bounding box center [536, 352] width 6 height 9
click at [527, 352] on button at bounding box center [536, 353] width 19 height 20
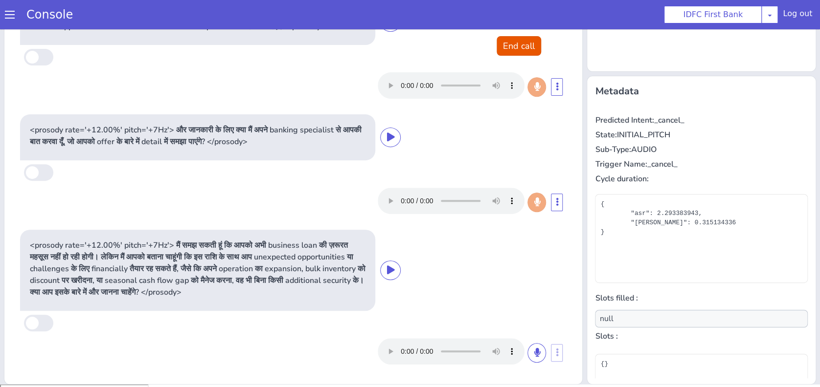
scroll to position [249, 0]
click at [527, 350] on button at bounding box center [536, 353] width 19 height 20
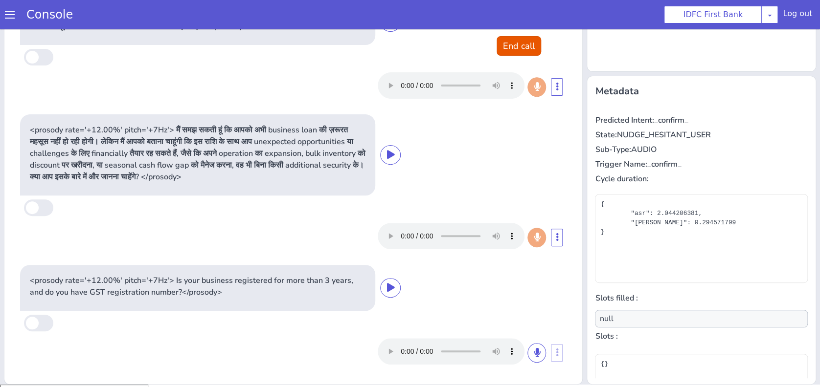
scroll to position [364, 0]
click at [527, 352] on button at bounding box center [536, 353] width 19 height 20
click at [527, 345] on button at bounding box center [536, 353] width 19 height 20
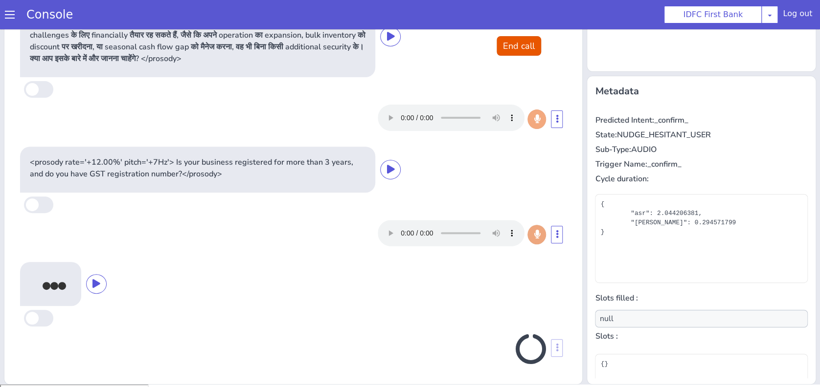
scroll to position [483, 0]
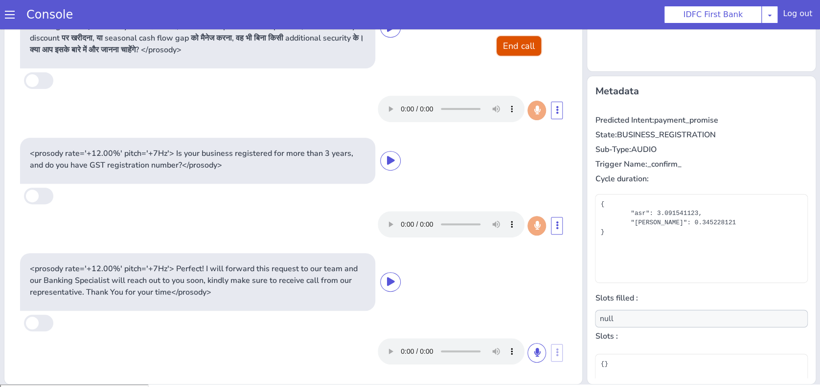
click at [499, 52] on button "End call" at bounding box center [518, 46] width 44 height 20
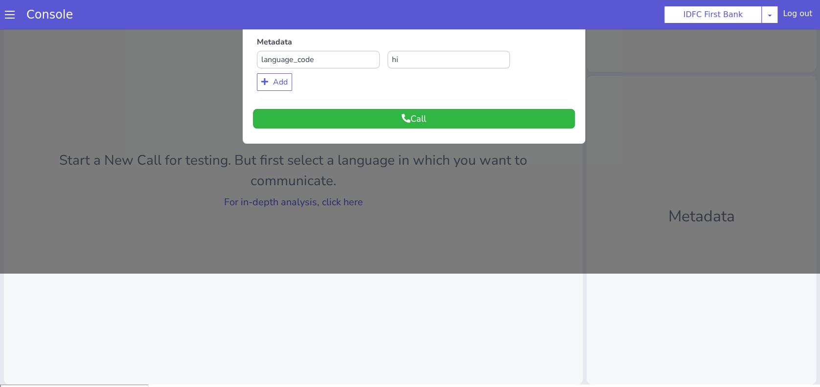
click at [342, 202] on div at bounding box center [410, 94] width 820 height 358
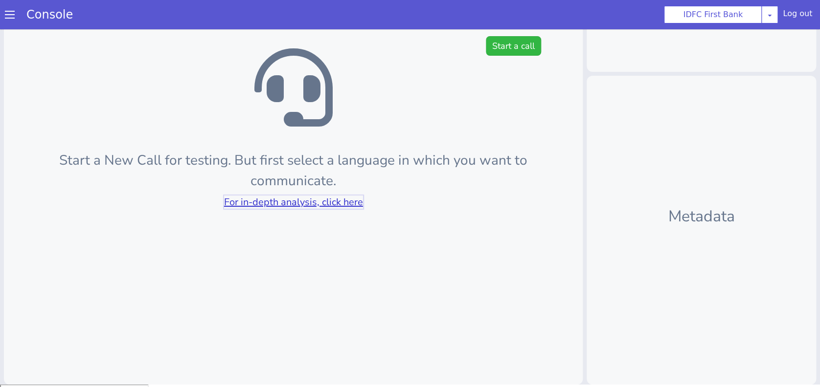
click at [342, 202] on link "For in-depth analysis, click here" at bounding box center [293, 202] width 139 height 13
click at [516, 50] on button "Start a call" at bounding box center [513, 46] width 55 height 20
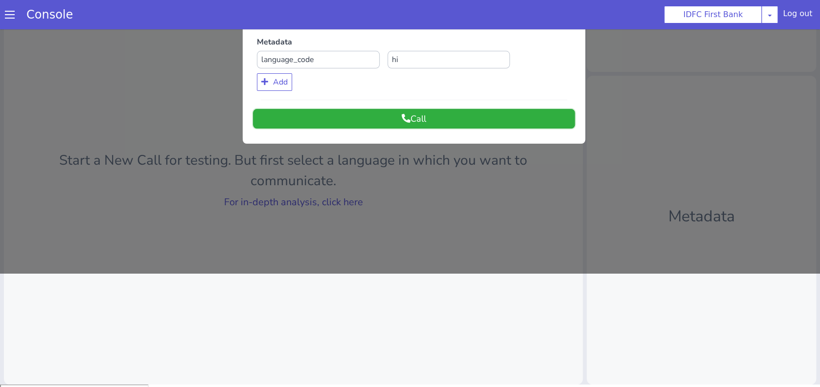
click at [434, 114] on button "Call" at bounding box center [414, 119] width 322 height 20
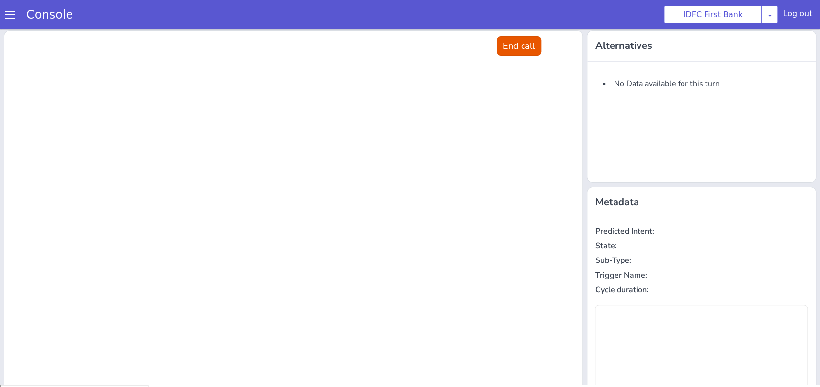
scroll to position [0, 0]
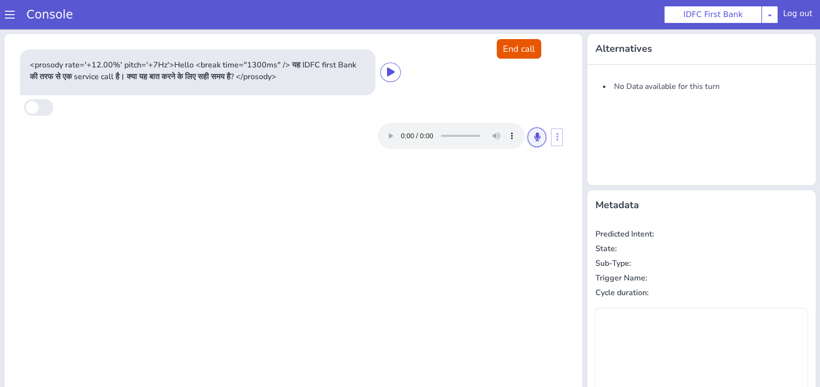
click at [533, 137] on button at bounding box center [536, 138] width 19 height 20
click at [533, 136] on icon at bounding box center [536, 137] width 6 height 9
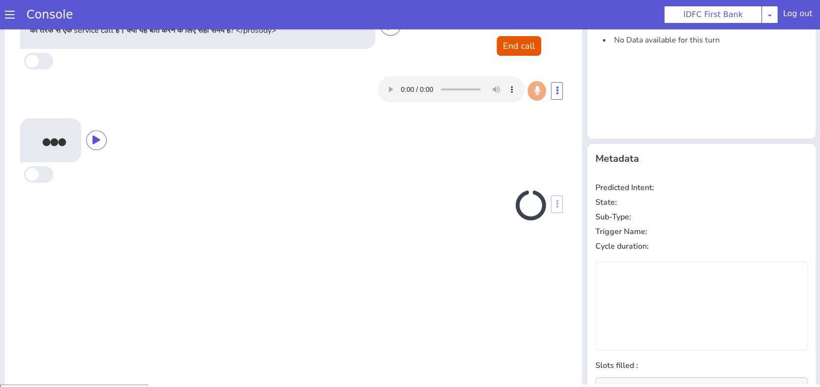
scroll to position [111, 0]
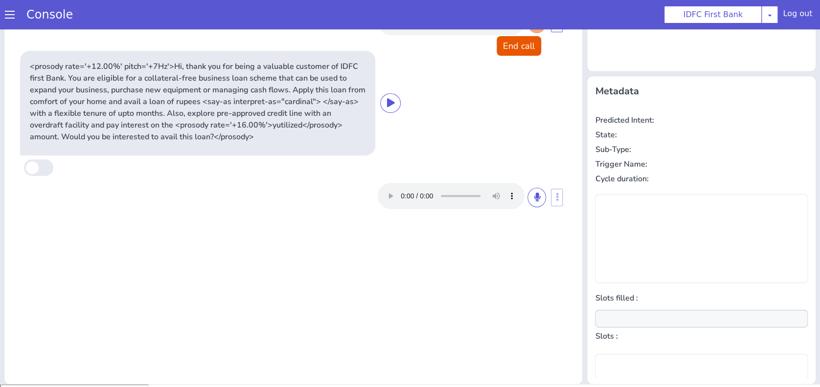
type input "null"
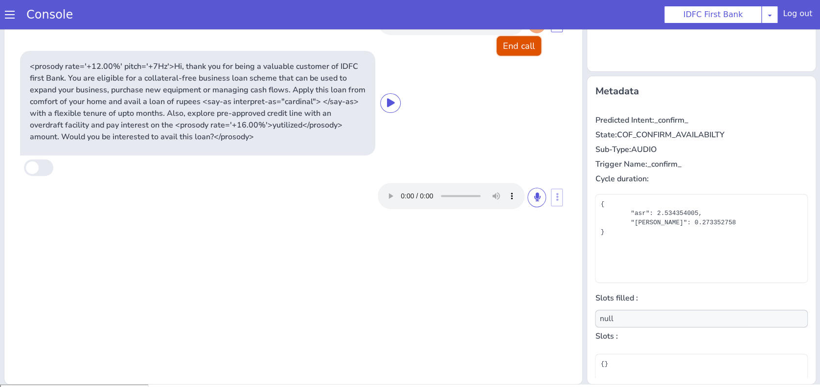
click at [497, 49] on button "End call" at bounding box center [518, 46] width 44 height 20
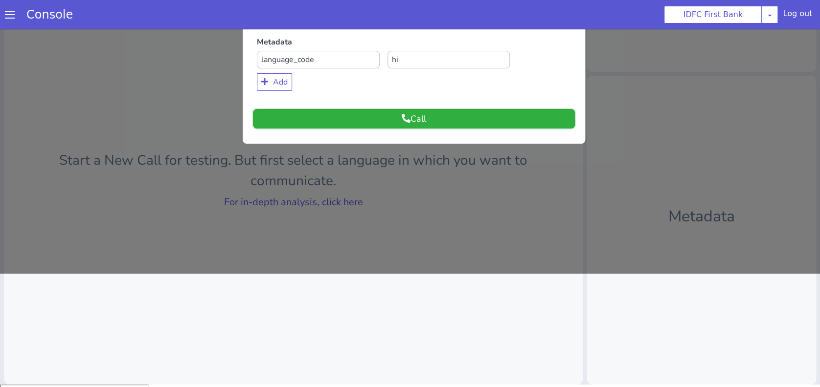
click at [462, 126] on button "Call" at bounding box center [414, 119] width 322 height 20
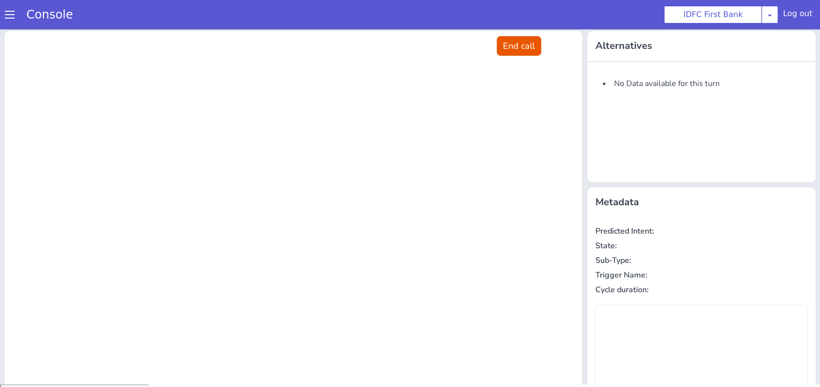
scroll to position [0, 0]
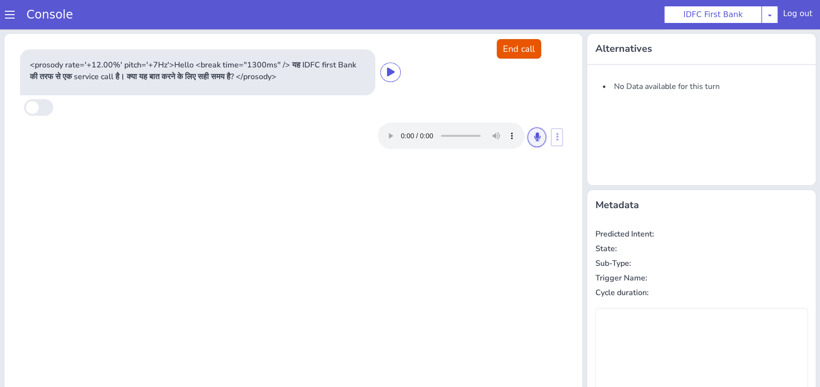
click at [533, 140] on icon at bounding box center [536, 137] width 6 height 9
click at [533, 138] on icon at bounding box center [536, 137] width 6 height 9
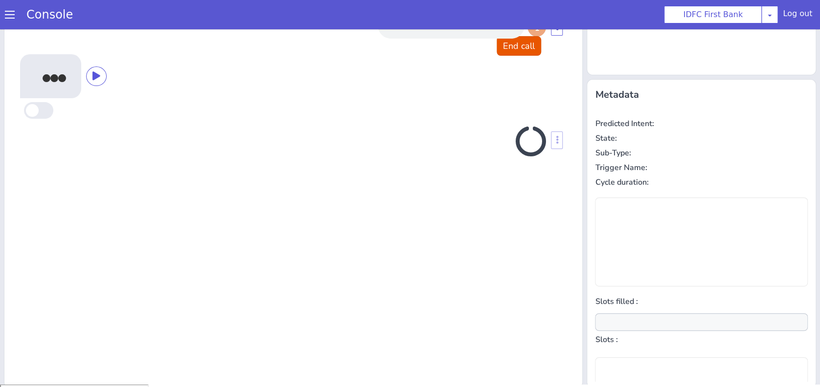
scroll to position [111, 0]
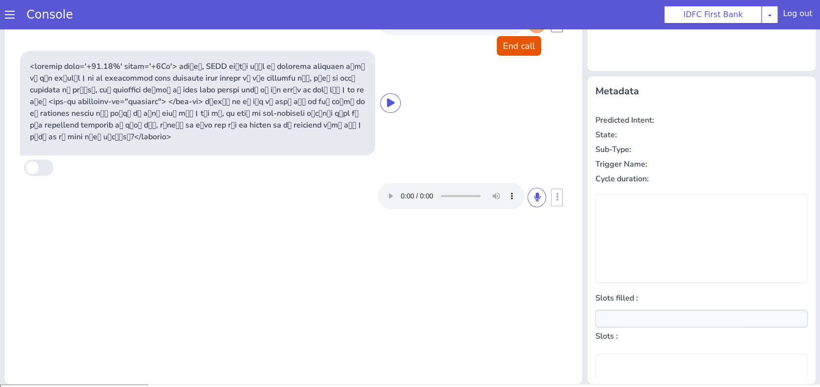
type input "null"
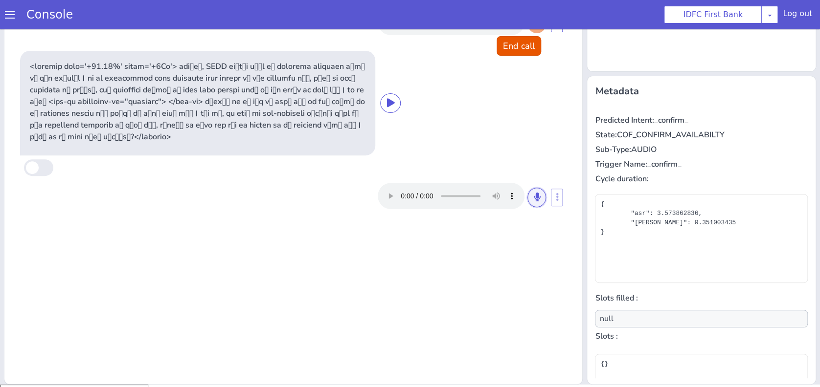
click at [533, 196] on icon at bounding box center [536, 197] width 6 height 9
click at [527, 199] on button at bounding box center [536, 198] width 19 height 20
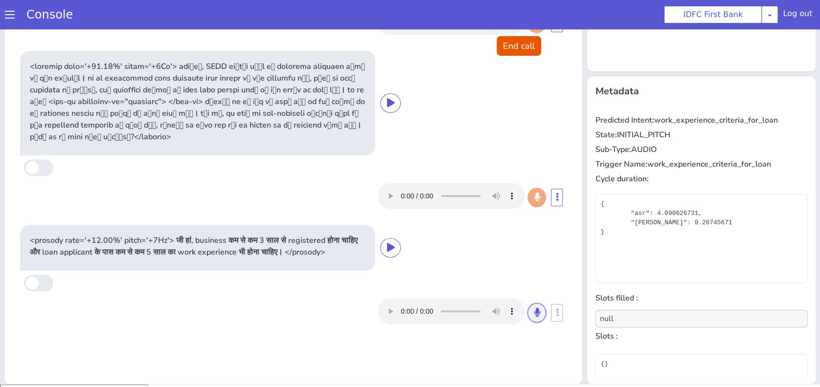
click at [533, 317] on icon at bounding box center [536, 312] width 6 height 9
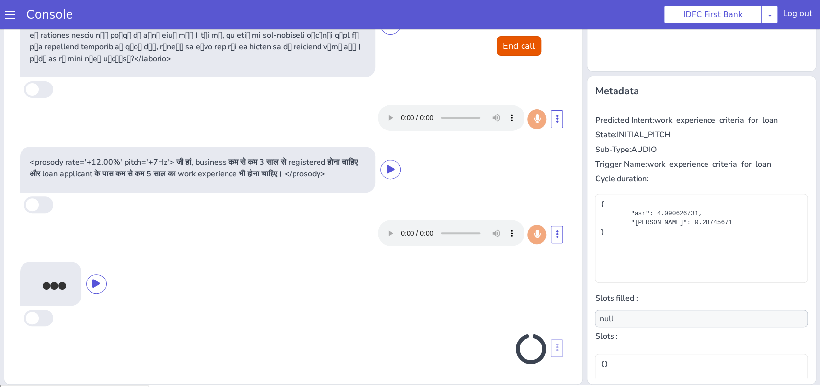
scroll to position [87, 0]
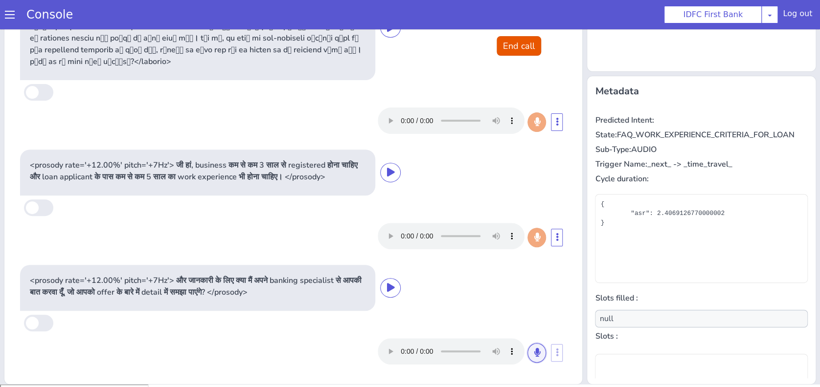
click at [527, 353] on button at bounding box center [536, 353] width 19 height 20
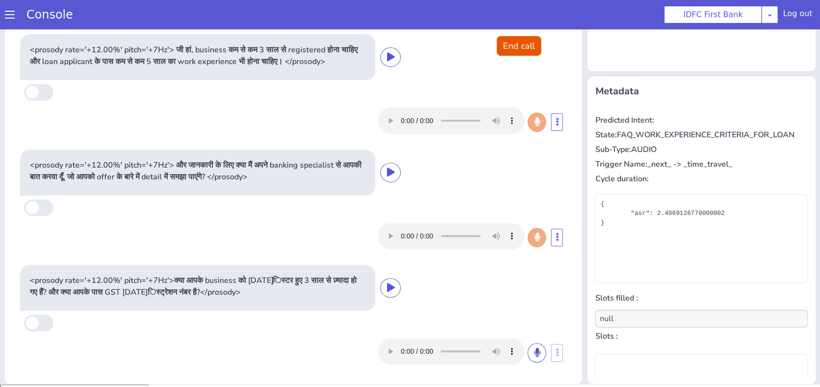
scroll to position [202, 0]
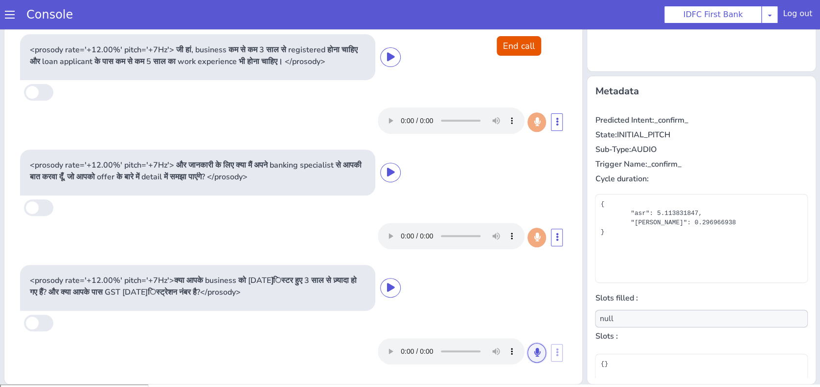
click at [527, 353] on button at bounding box center [536, 353] width 19 height 20
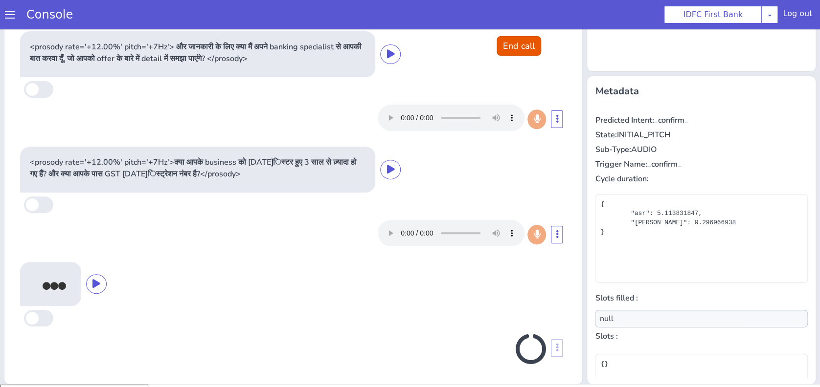
scroll to position [321, 0]
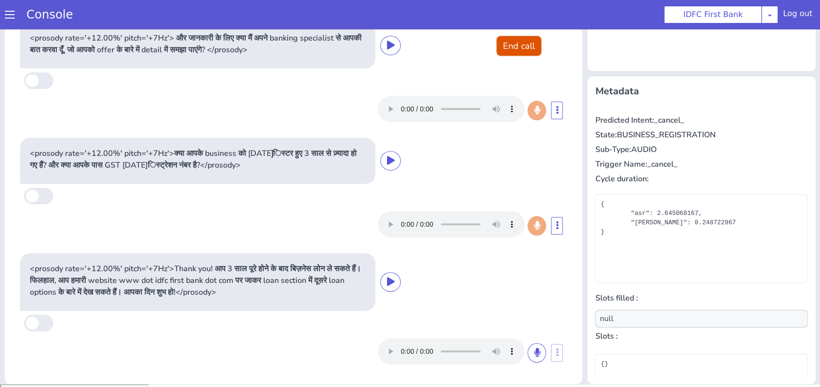
click at [498, 51] on button "End call" at bounding box center [518, 46] width 44 height 20
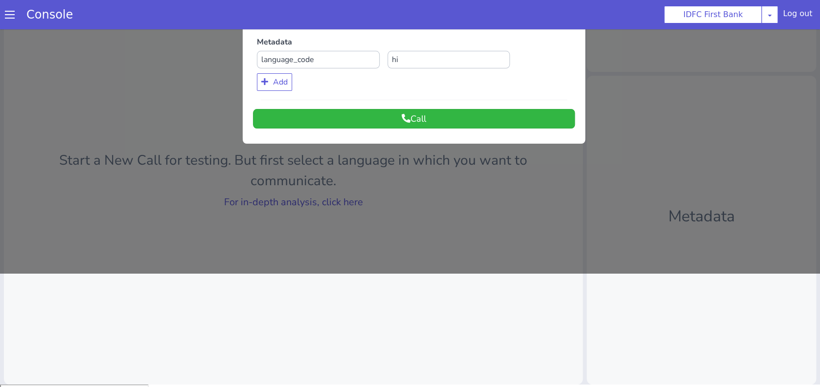
click at [351, 203] on div at bounding box center [410, 94] width 820 height 358
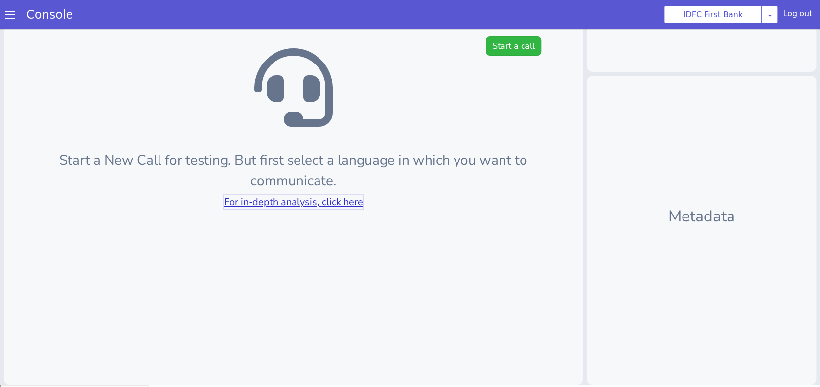
click at [351, 203] on link "For in-depth analysis, click here" at bounding box center [293, 202] width 139 height 13
drag, startPoint x: 503, startPoint y: 42, endPoint x: 482, endPoint y: 81, distance: 44.2
click at [503, 45] on button "Start a call" at bounding box center [513, 46] width 55 height 20
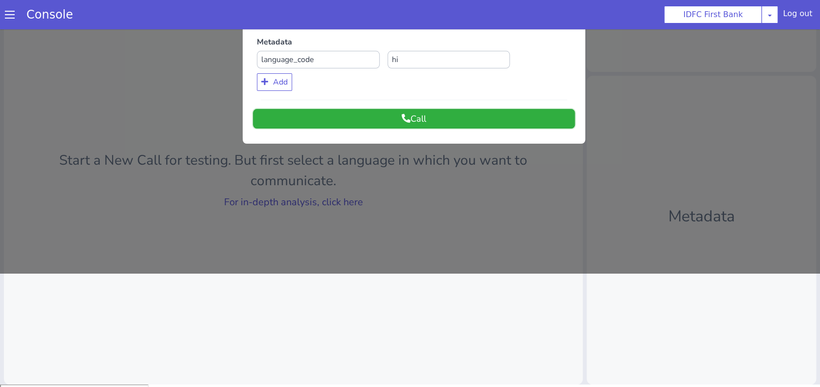
click at [458, 122] on button "Call" at bounding box center [414, 119] width 322 height 20
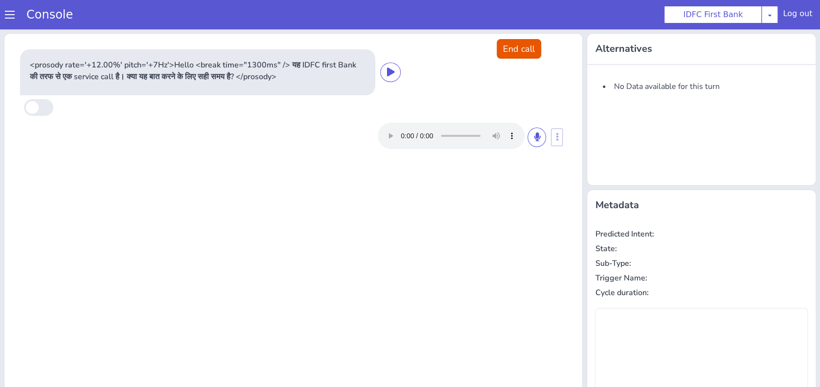
scroll to position [0, 0]
click at [528, 145] on button at bounding box center [536, 138] width 19 height 20
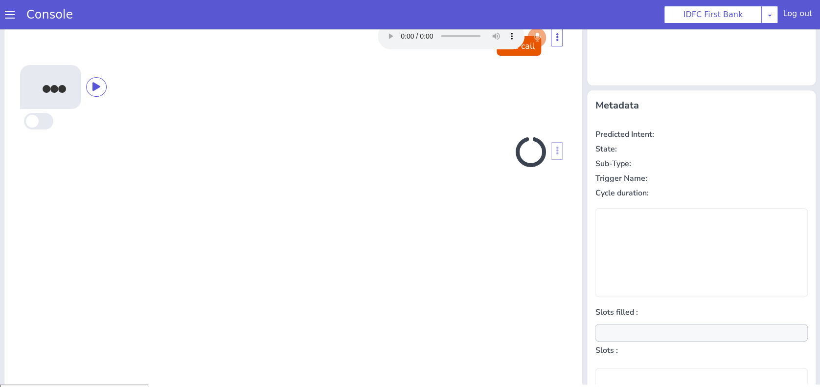
scroll to position [111, 0]
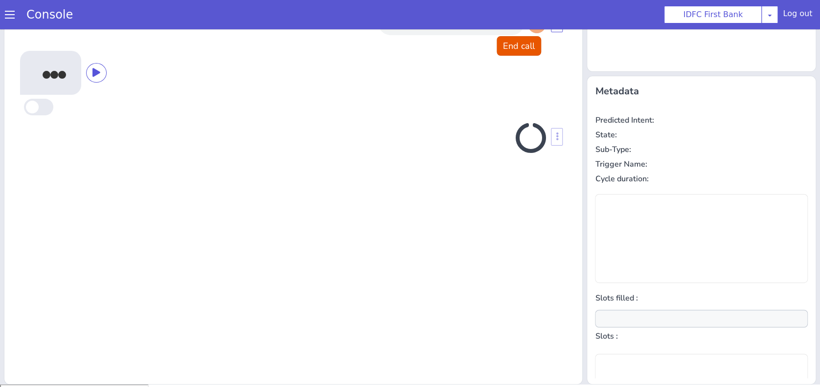
type input "null"
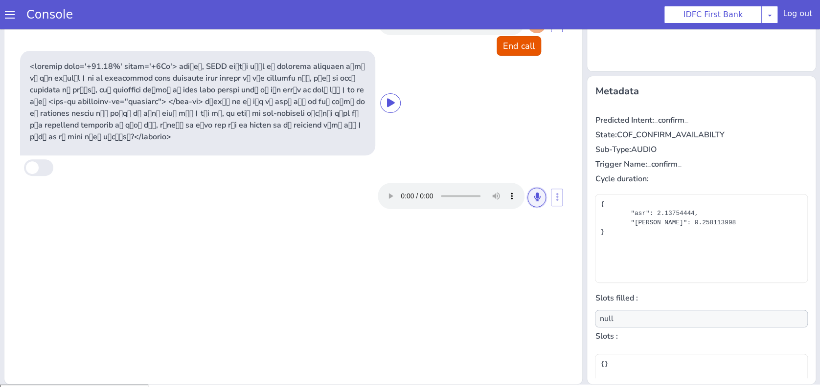
click at [538, 199] on button at bounding box center [536, 198] width 19 height 20
click at [533, 197] on icon at bounding box center [536, 197] width 6 height 9
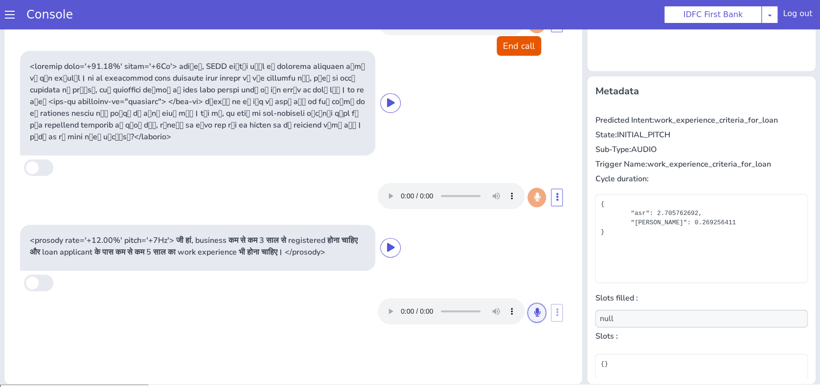
click at [533, 317] on icon at bounding box center [536, 312] width 6 height 9
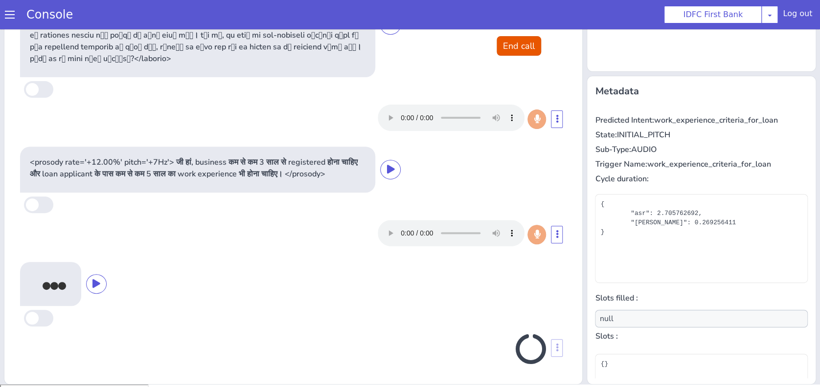
scroll to position [87, 0]
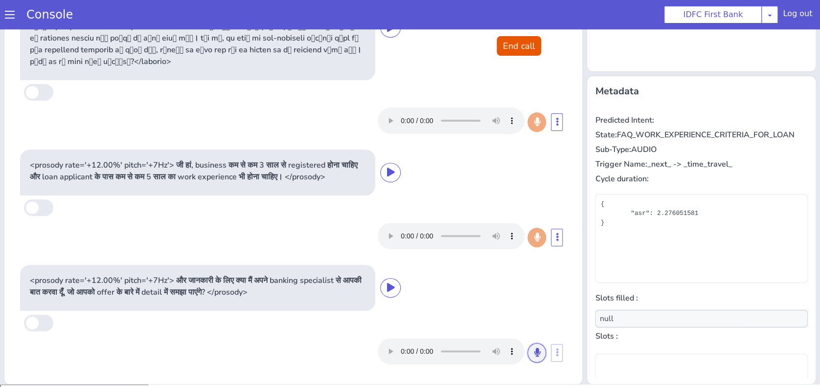
click at [527, 357] on button at bounding box center [536, 353] width 19 height 20
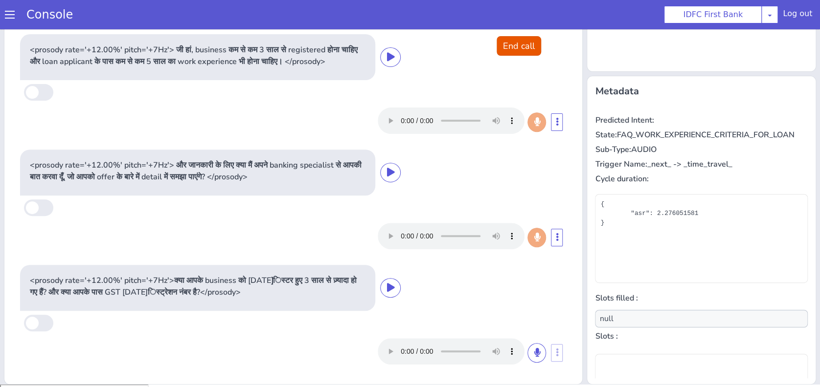
scroll to position [202, 0]
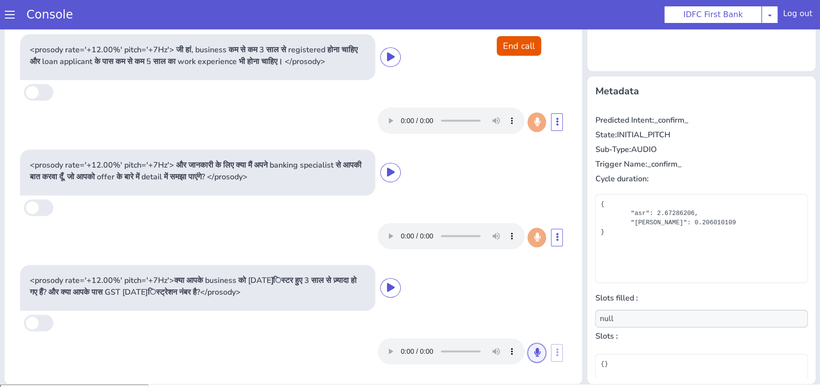
click at [533, 355] on icon at bounding box center [536, 352] width 6 height 9
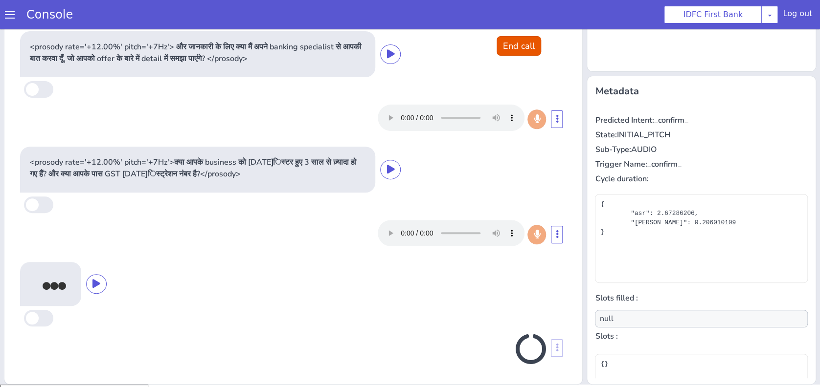
scroll to position [321, 0]
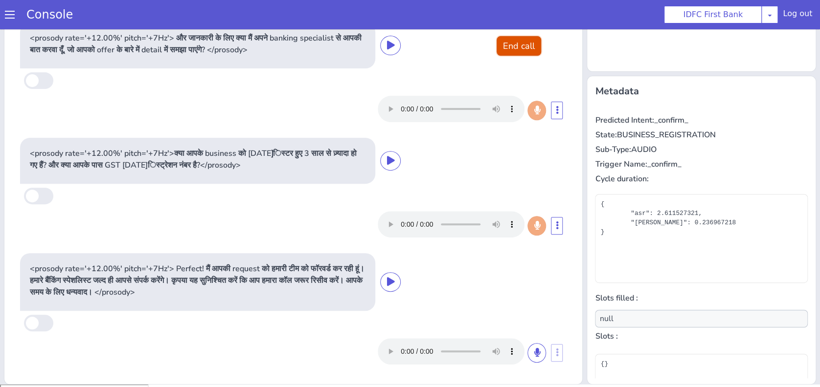
click at [509, 49] on button "End call" at bounding box center [518, 46] width 44 height 20
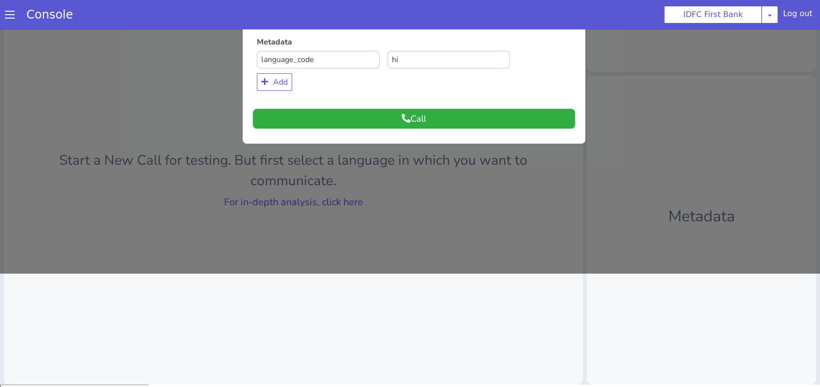
click at [485, 109] on button "Call" at bounding box center [414, 119] width 322 height 20
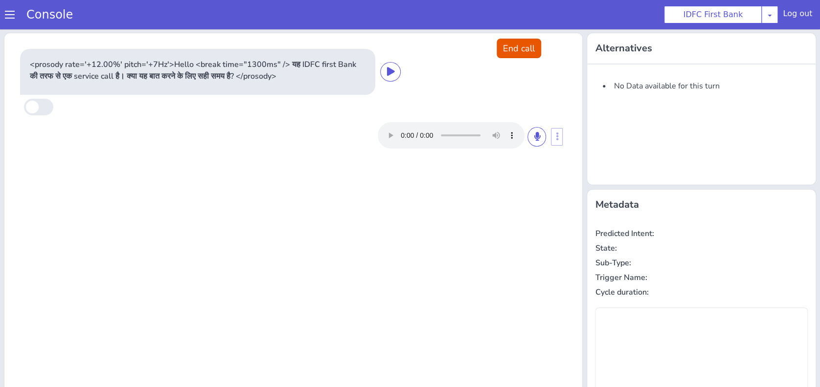
scroll to position [0, 0]
click at [533, 137] on icon at bounding box center [536, 137] width 6 height 9
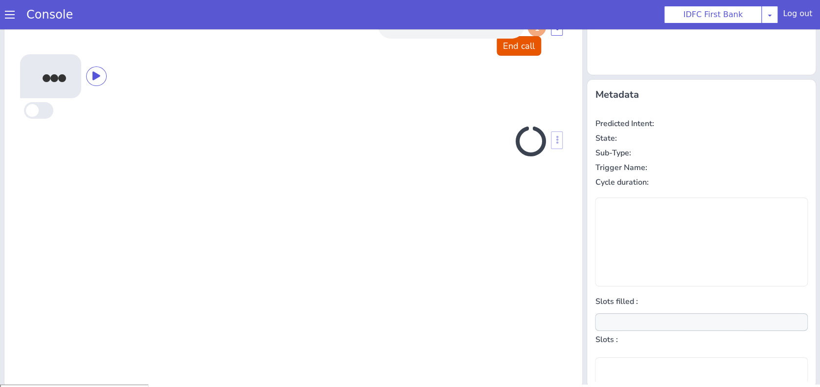
scroll to position [111, 0]
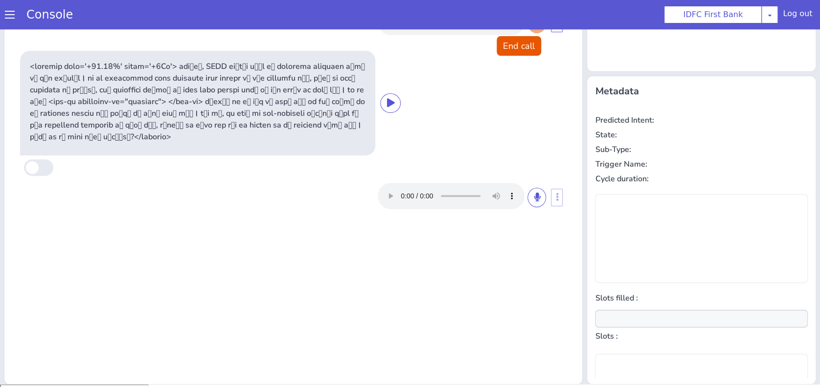
type input "null"
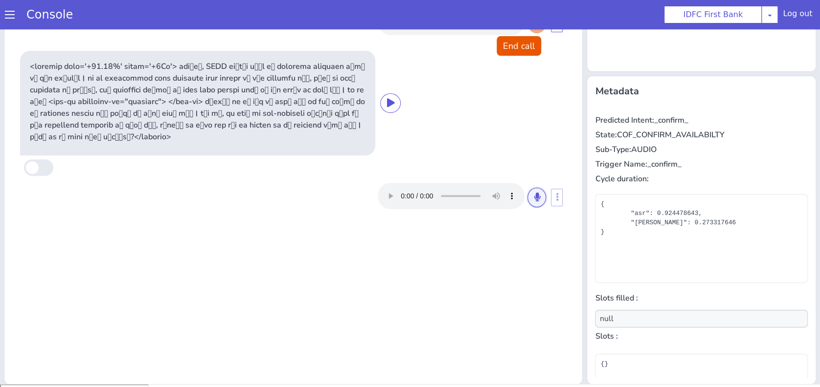
click at [527, 201] on button at bounding box center [536, 198] width 19 height 20
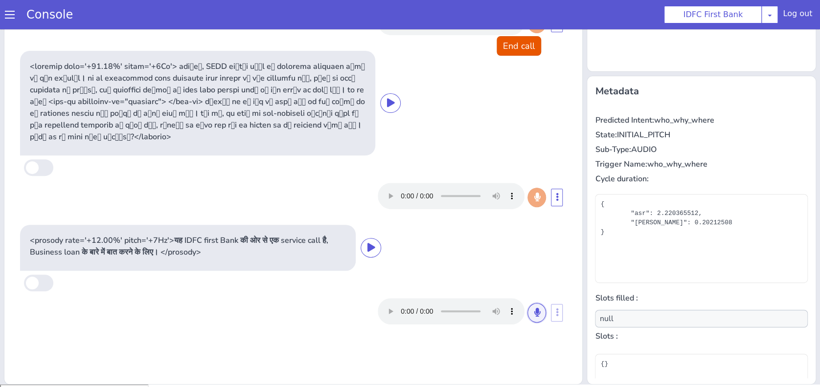
click at [533, 310] on button at bounding box center [536, 313] width 19 height 20
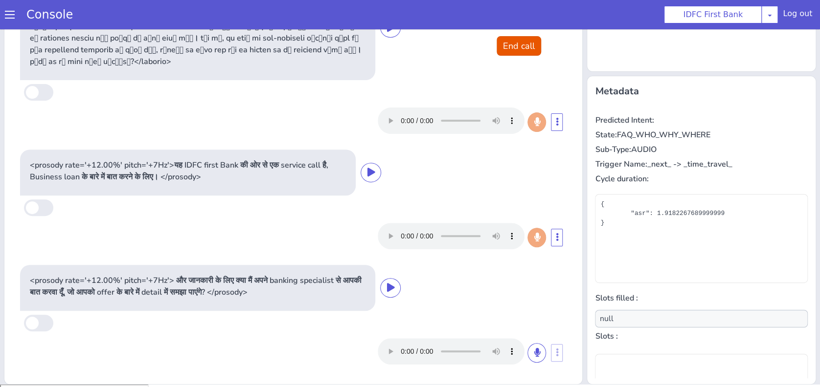
scroll to position [75, 0]
click at [533, 350] on icon at bounding box center [536, 353] width 6 height 9
click at [517, 340] on div at bounding box center [461, 352] width 168 height 26
click at [527, 348] on button at bounding box center [536, 354] width 19 height 20
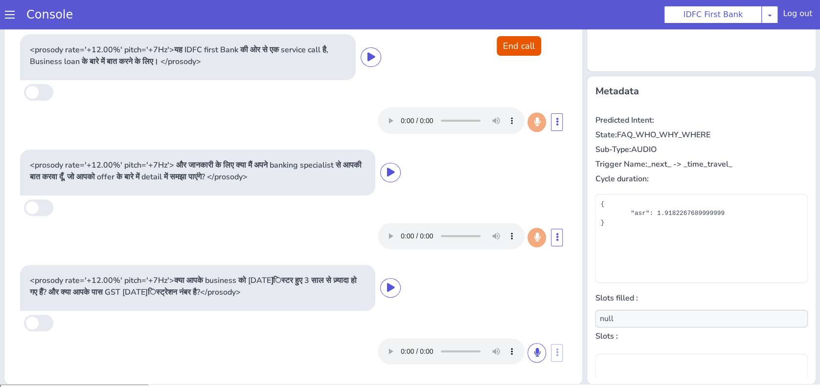
scroll to position [191, 0]
click at [527, 357] on button at bounding box center [536, 353] width 19 height 20
click at [527, 358] on button at bounding box center [536, 353] width 19 height 20
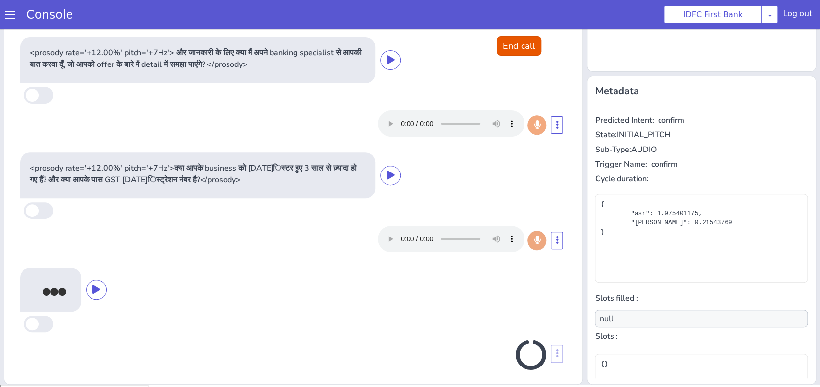
scroll to position [309, 0]
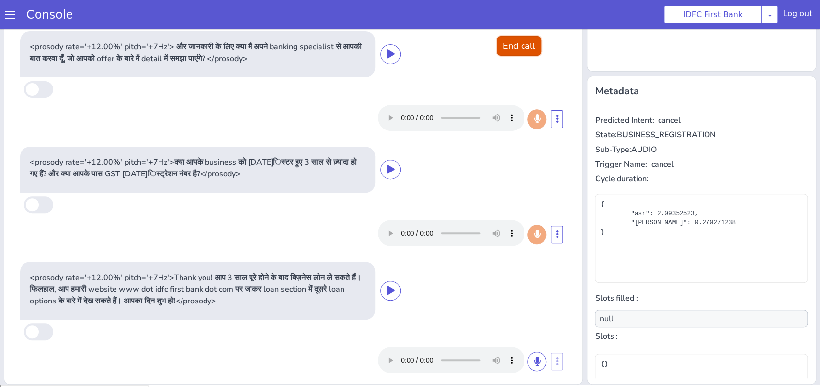
click at [497, 51] on button "End call" at bounding box center [518, 46] width 44 height 20
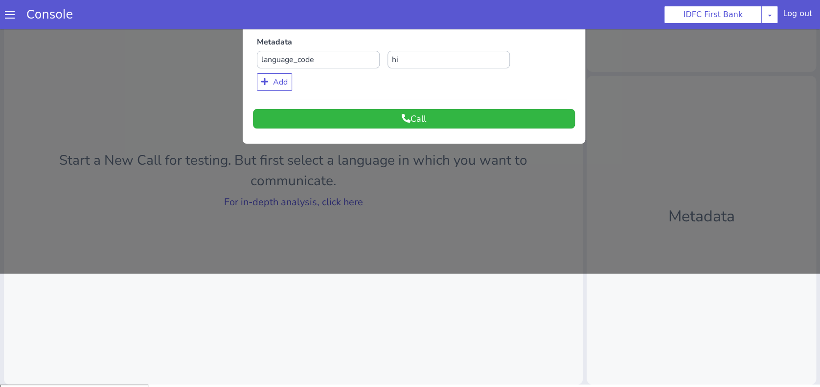
click at [468, 128] on div "Language Code hi Flow Name Select Flow IDFC - MEL Flexi Rough work IDFC Test - …" at bounding box center [414, 32] width 342 height 214
click at [468, 122] on button "Call" at bounding box center [414, 119] width 322 height 20
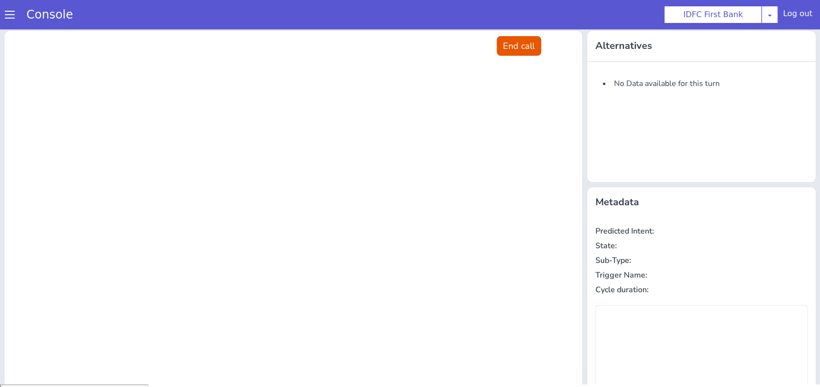
scroll to position [0, 0]
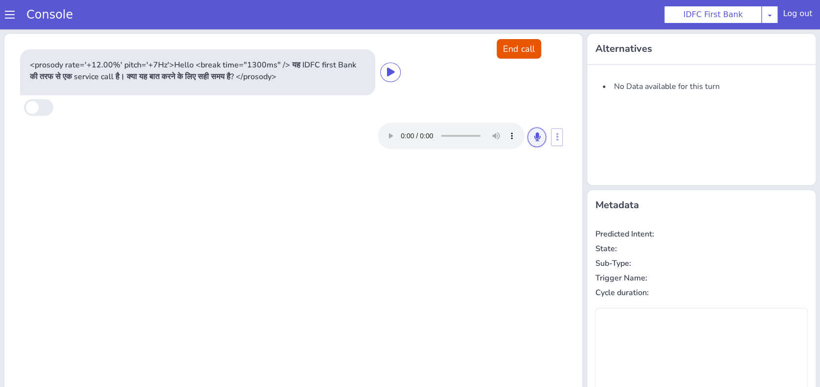
click at [533, 138] on icon at bounding box center [536, 137] width 6 height 9
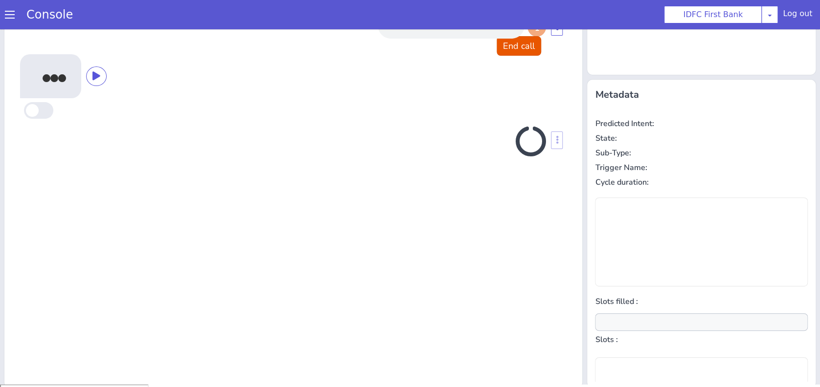
scroll to position [111, 0]
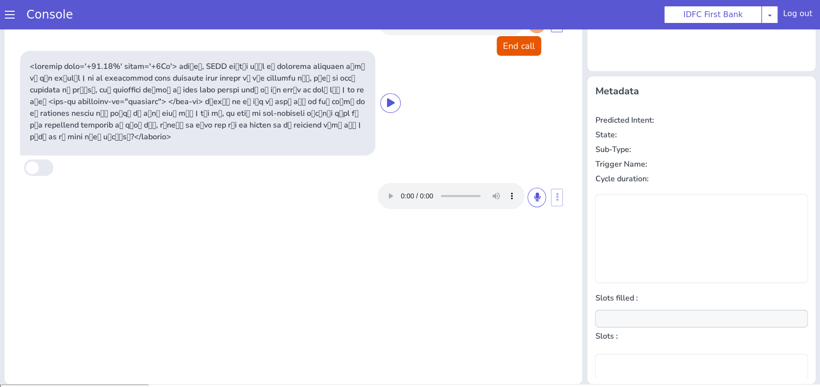
type input "null"
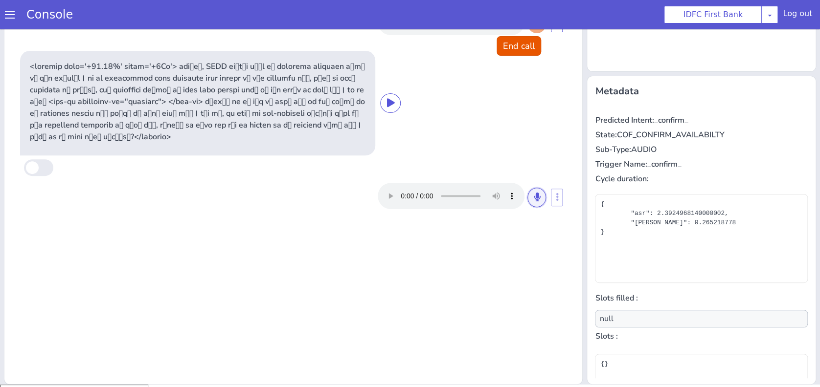
click at [533, 195] on icon at bounding box center [536, 197] width 6 height 9
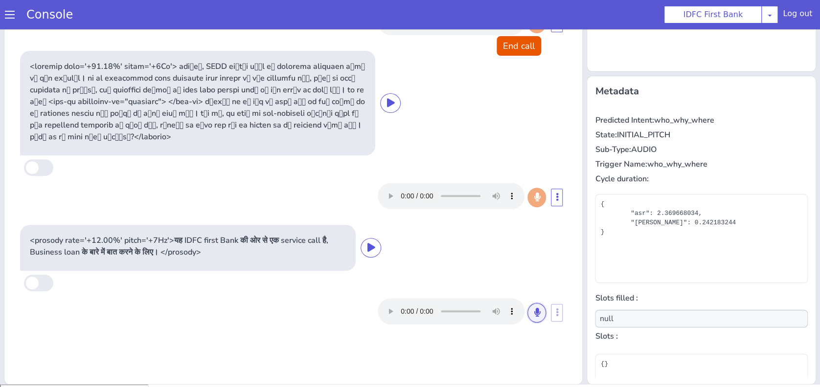
click at [531, 317] on button at bounding box center [536, 313] width 19 height 20
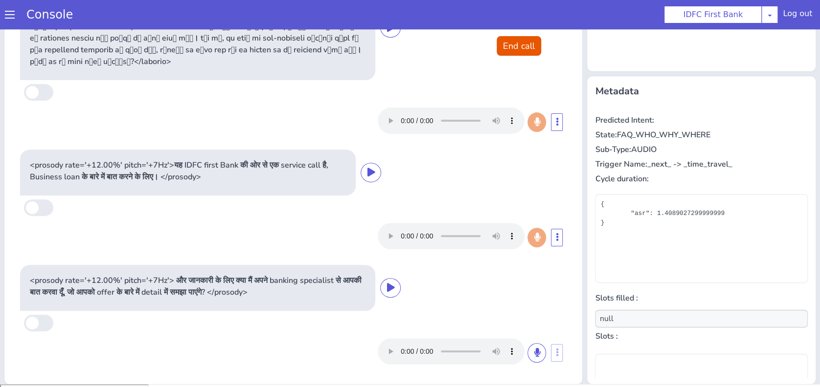
scroll to position [75, 0]
click at [527, 356] on button at bounding box center [536, 354] width 19 height 20
click at [527, 354] on button at bounding box center [536, 354] width 19 height 20
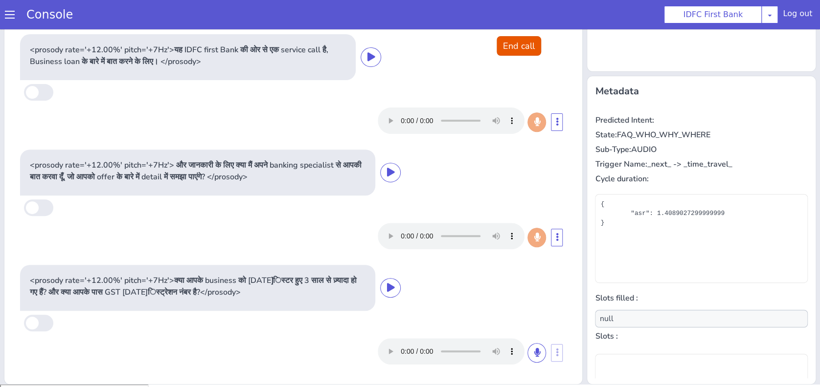
scroll to position [191, 0]
click at [533, 354] on icon at bounding box center [536, 352] width 6 height 9
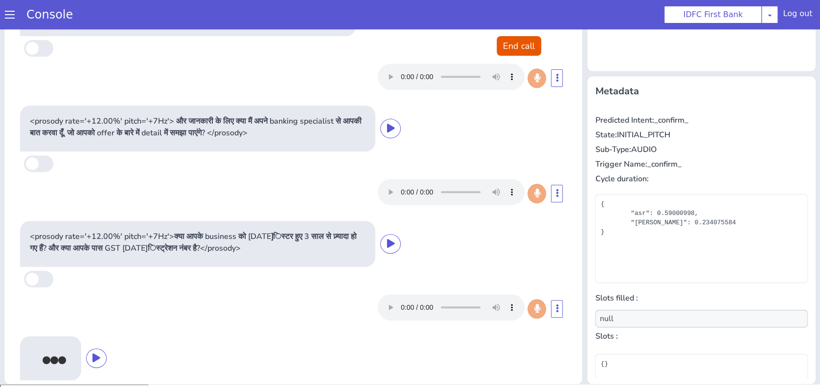
scroll to position [309, 0]
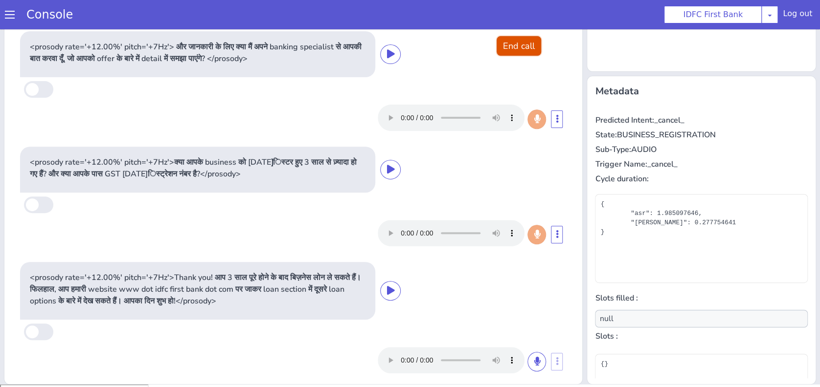
drag, startPoint x: 523, startPoint y: 47, endPoint x: 518, endPoint y: 34, distance: 14.1
click at [521, 42] on button "End call" at bounding box center [518, 46] width 44 height 20
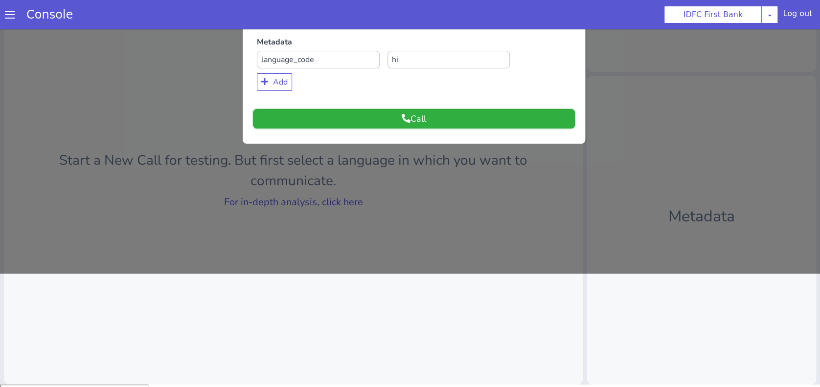
click at [477, 116] on button "Call" at bounding box center [414, 119] width 322 height 20
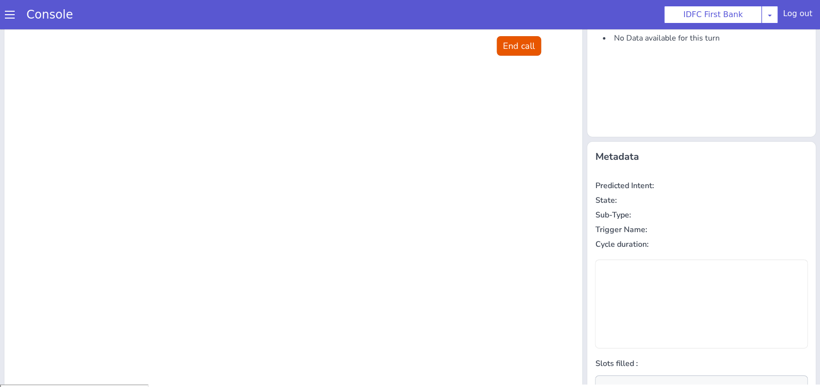
scroll to position [0, 0]
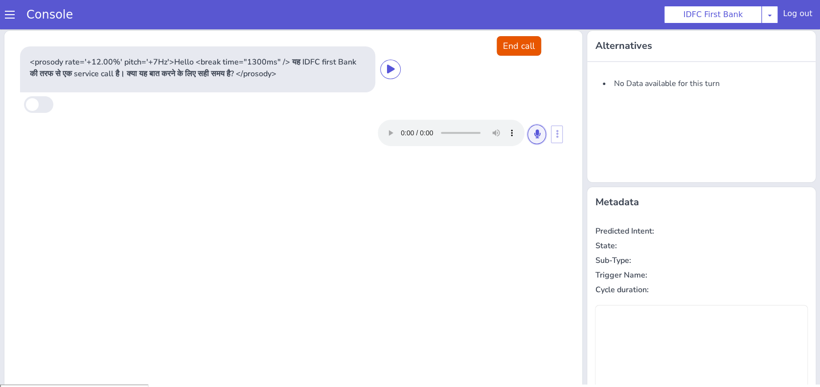
click at [535, 133] on button at bounding box center [536, 135] width 19 height 20
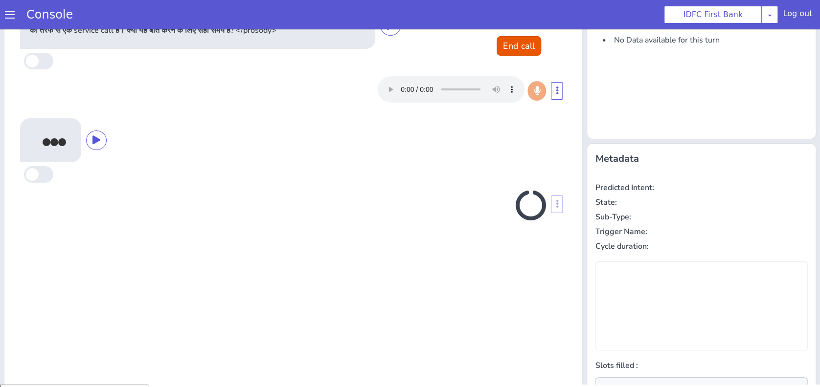
scroll to position [111, 0]
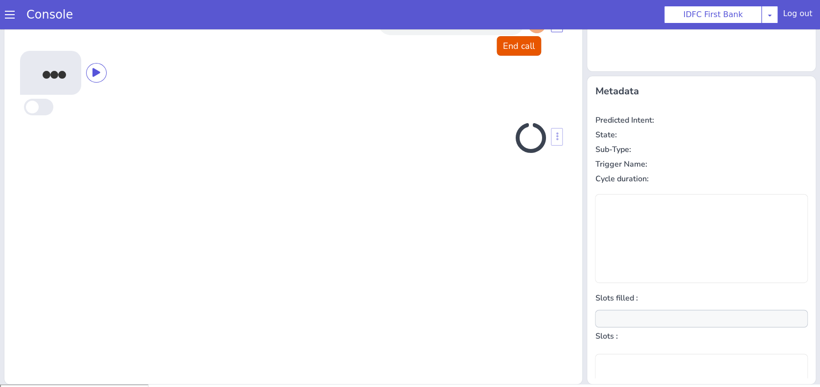
type input "null"
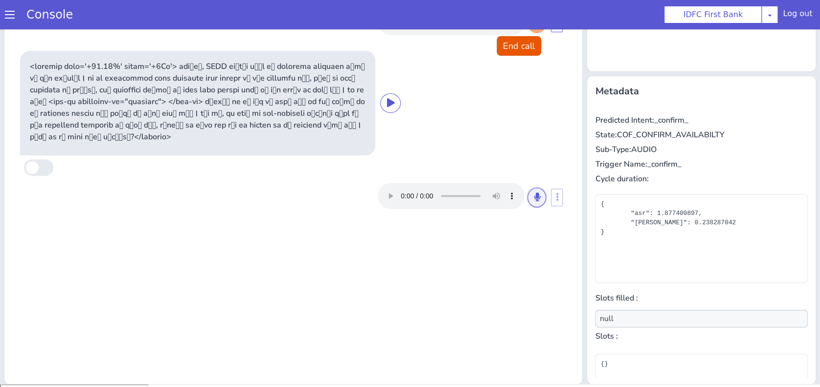
click at [533, 200] on icon at bounding box center [536, 197] width 6 height 9
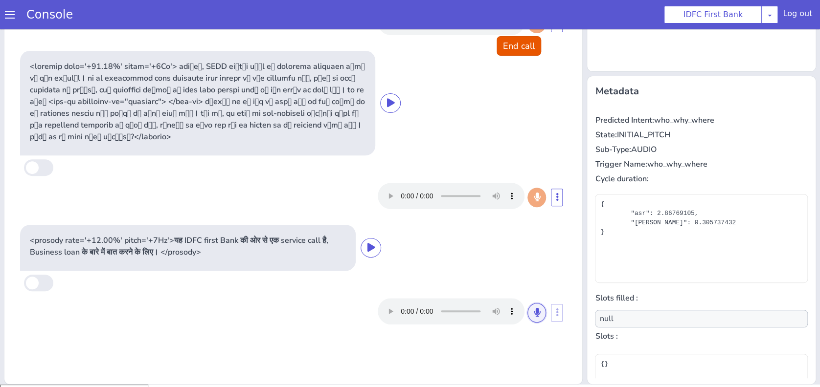
click at [533, 316] on icon at bounding box center [536, 312] width 6 height 9
click at [533, 315] on icon at bounding box center [536, 312] width 6 height 9
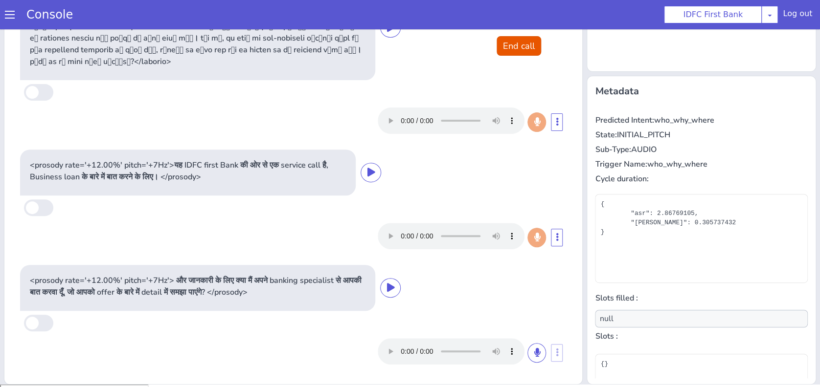
scroll to position [75, 0]
click at [533, 353] on icon at bounding box center [536, 353] width 6 height 9
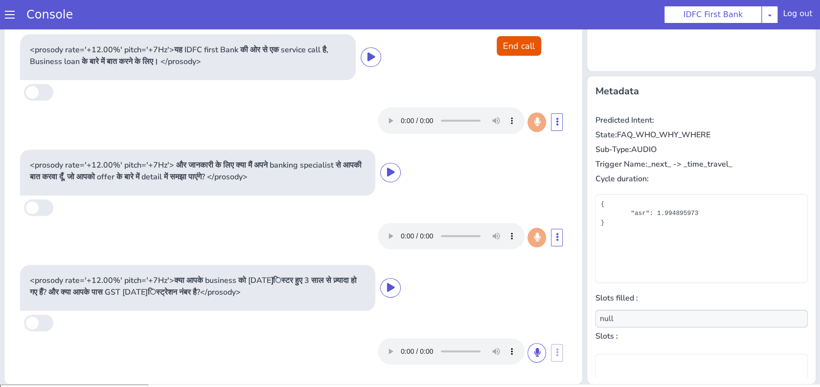
scroll to position [191, 0]
click at [533, 352] on icon at bounding box center [536, 352] width 6 height 9
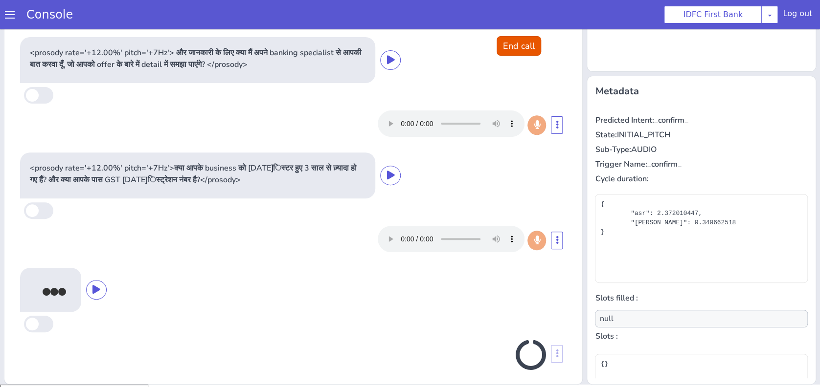
scroll to position [309, 0]
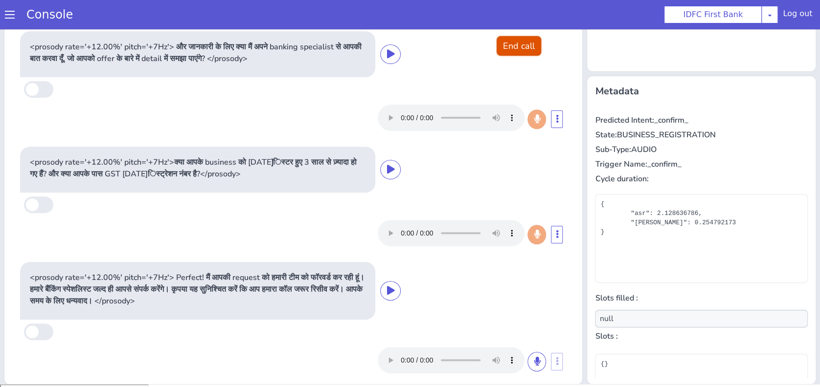
click at [503, 50] on button "End call" at bounding box center [518, 46] width 44 height 20
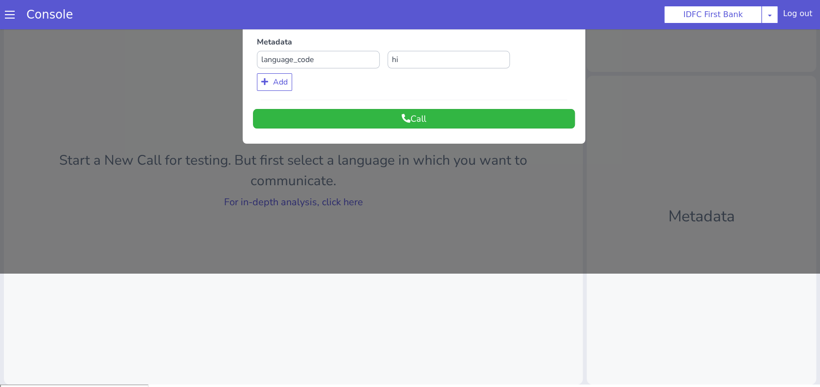
click at [286, 203] on div at bounding box center [410, 94] width 820 height 358
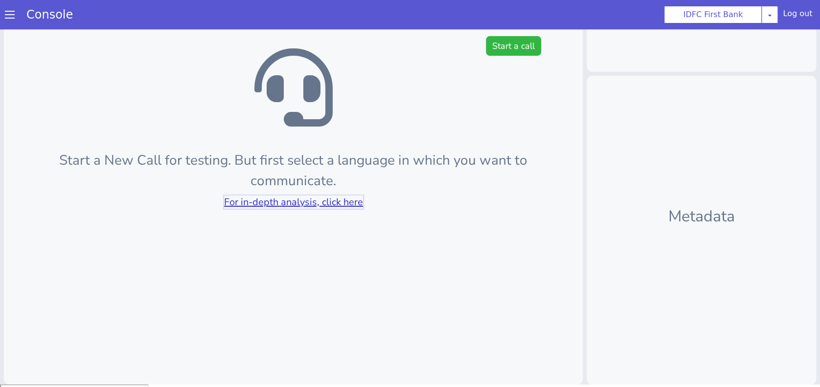
click at [286, 203] on link "For in-depth analysis, click here" at bounding box center [293, 202] width 139 height 13
click at [517, 47] on button "Start a call" at bounding box center [513, 46] width 55 height 20
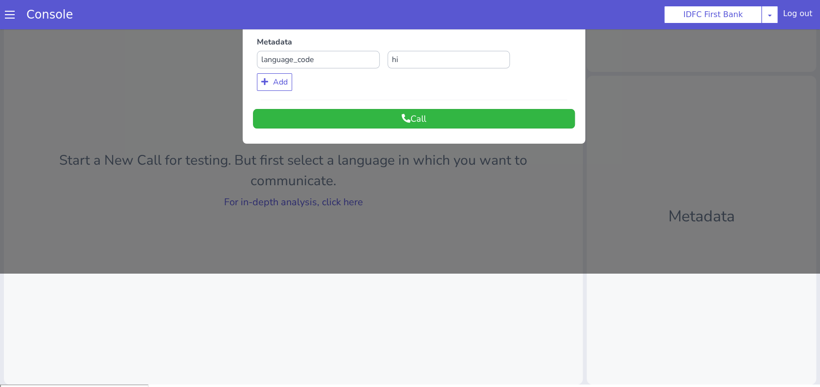
scroll to position [0, 0]
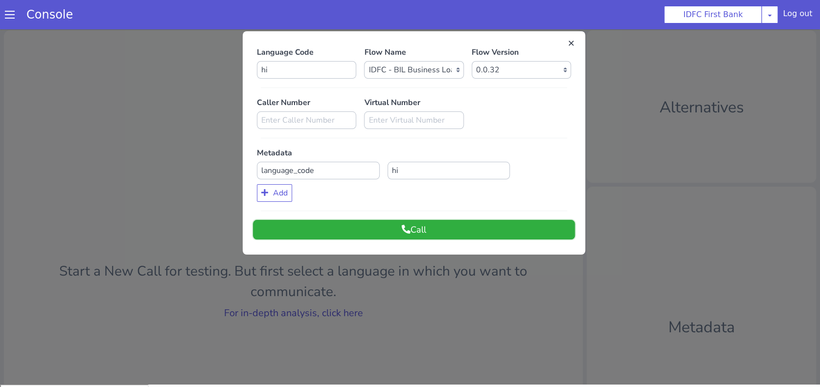
click at [465, 226] on button "Call" at bounding box center [414, 230] width 322 height 20
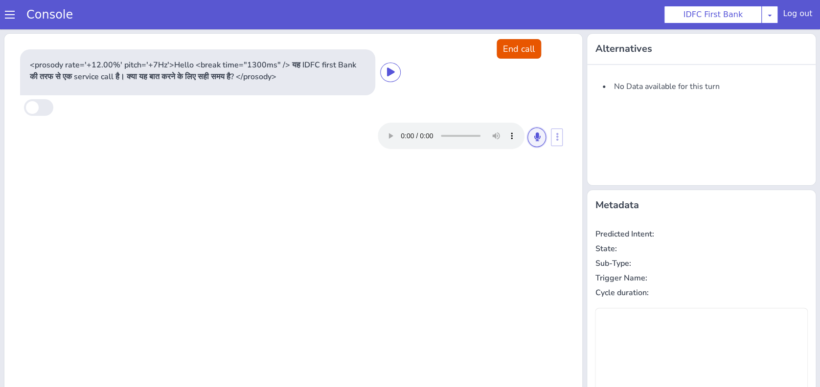
click at [527, 133] on button at bounding box center [536, 138] width 19 height 20
click at [527, 137] on button at bounding box center [536, 138] width 19 height 20
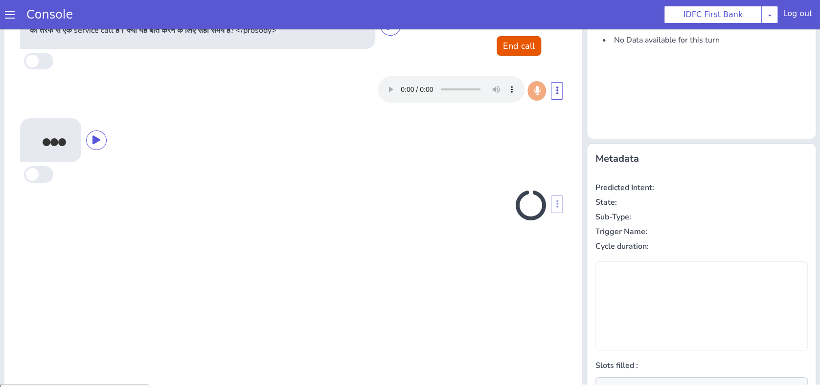
scroll to position [111, 0]
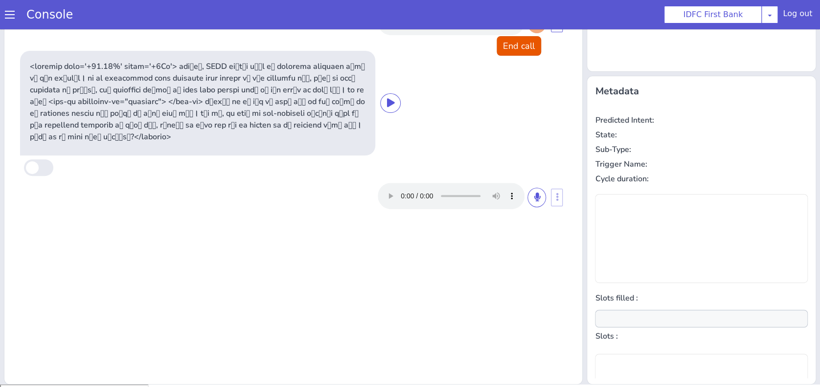
type input "null"
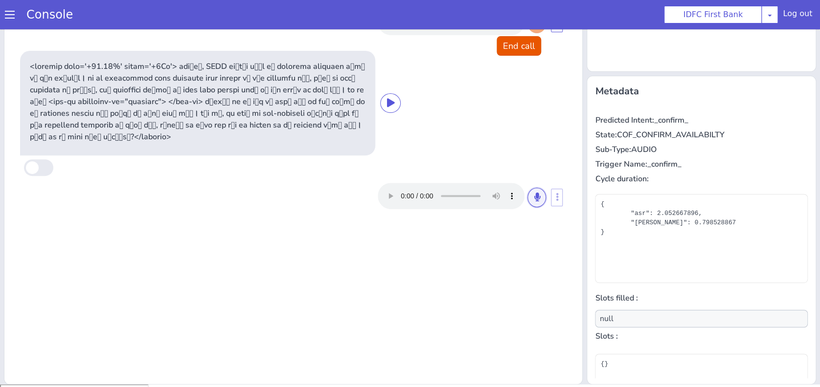
click at [535, 197] on button at bounding box center [536, 198] width 19 height 20
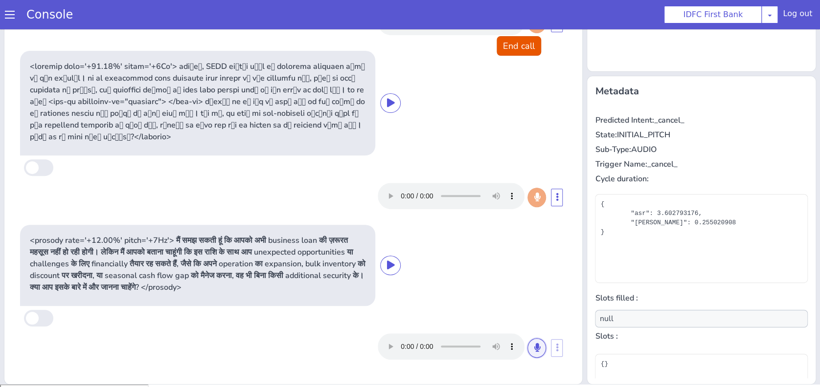
click at [533, 352] on icon at bounding box center [536, 347] width 6 height 9
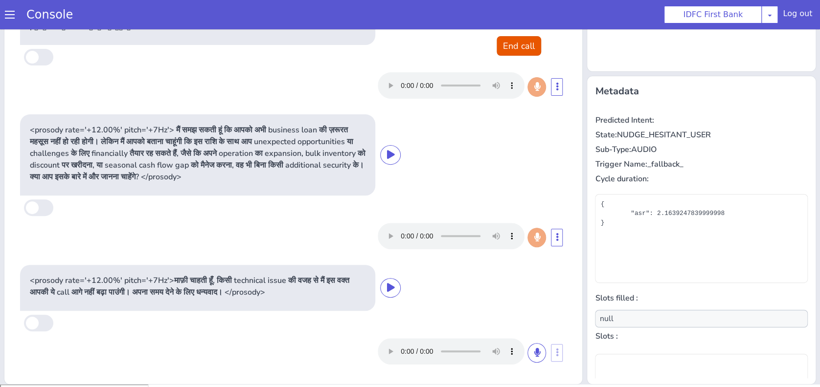
scroll to position [122, 0]
click at [527, 355] on button at bounding box center [536, 353] width 19 height 20
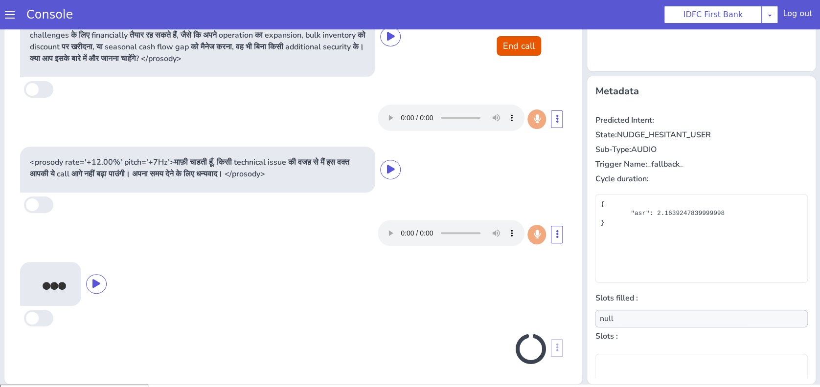
scroll to position [240, 0]
click at [509, 48] on button "End call" at bounding box center [518, 46] width 44 height 20
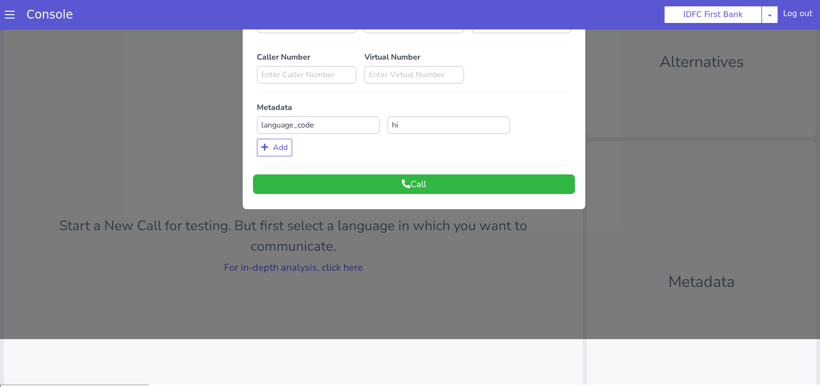
scroll to position [0, 0]
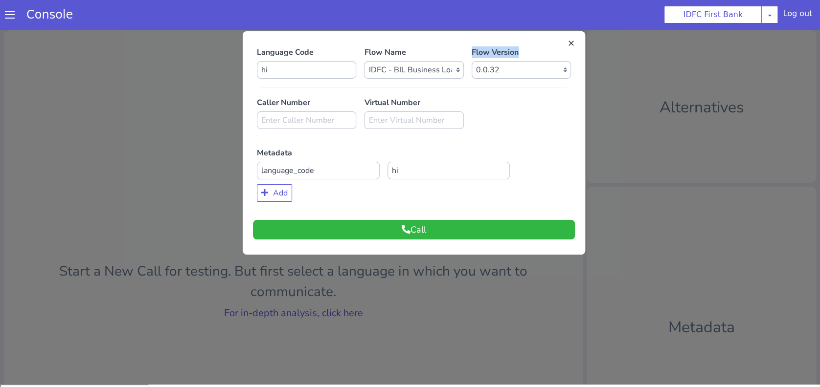
drag, startPoint x: 465, startPoint y: 52, endPoint x: 518, endPoint y: 53, distance: 52.8
click at [518, 53] on div "Flow Version Select Version 0.0.35 0.0.34 0.0.33 0.0.32 0.0.31 0.0.30 0.0.29 0.…" at bounding box center [520, 62] width 107 height 32
copy p "Flow Version"
click at [501, 69] on select "Select Version 0.0.35 0.0.34 0.0.33 0.0.32 0.0.31 0.0.30 0.0.29 0.0.28 0.0.27 0…" at bounding box center [520, 70] width 99 height 18
drag, startPoint x: 471, startPoint y: 67, endPoint x: 495, endPoint y: 70, distance: 24.6
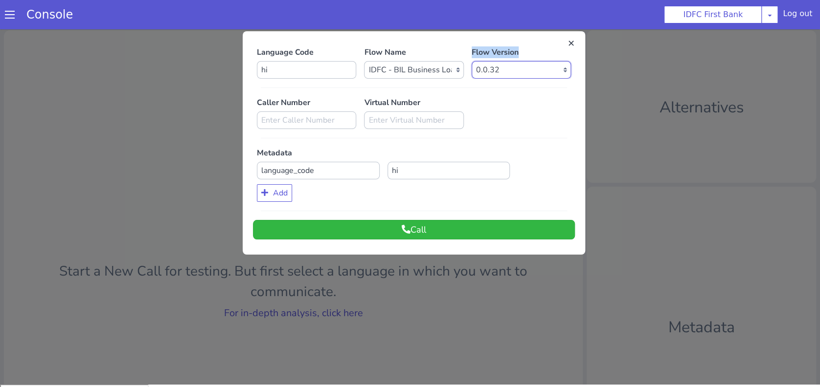
click at [495, 70] on select "Select Version 0.0.35 0.0.34 0.0.33 0.0.32 0.0.31 0.0.30 0.0.29 0.0.28 0.0.27 0…" at bounding box center [520, 70] width 99 height 18
drag, startPoint x: 495, startPoint y: 70, endPoint x: 459, endPoint y: 69, distance: 36.7
click at [459, 69] on div "Language Code hi Flow Name Select Flow IDFC - MEL Flexi Rough work IDFC Test - …" at bounding box center [414, 62] width 322 height 32
drag, startPoint x: 362, startPoint y: 70, endPoint x: 393, endPoint y: 70, distance: 30.3
click at [393, 70] on select "Select Flow IDFC - MEL Flexi Rough work IDFC Test - English SA Funding T+15 Rem…" at bounding box center [413, 70] width 99 height 18
